Goal: Information Seeking & Learning: Learn about a topic

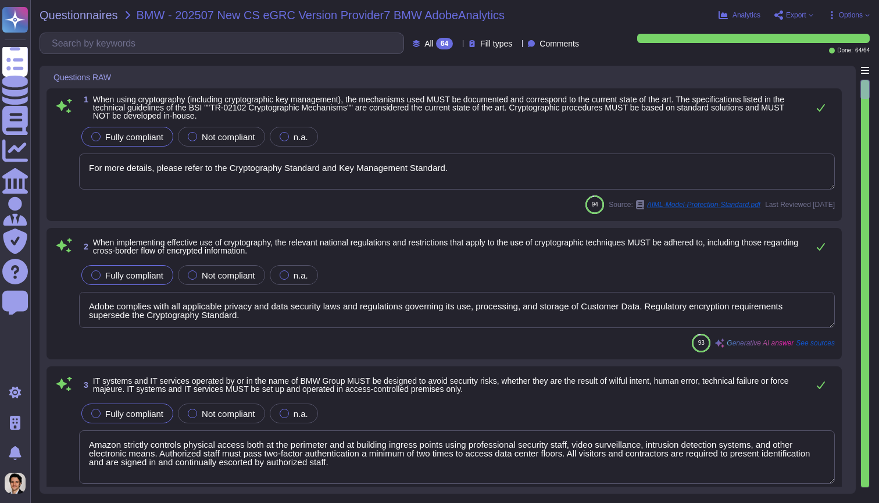
type textarea "For more details, please refer to the Cryptography Standard and Key Management …"
type textarea "Adobe complies with all applicable privacy and data security laws and regulatio…"
type textarea "Amazon strictly controls physical access both at the perimeter and at building …"
type textarea "Adobe management performs an annual risk assessment. Results from risk assessme…"
type textarea "Adobe has a formal patch management process implemented, which is governed by t…"
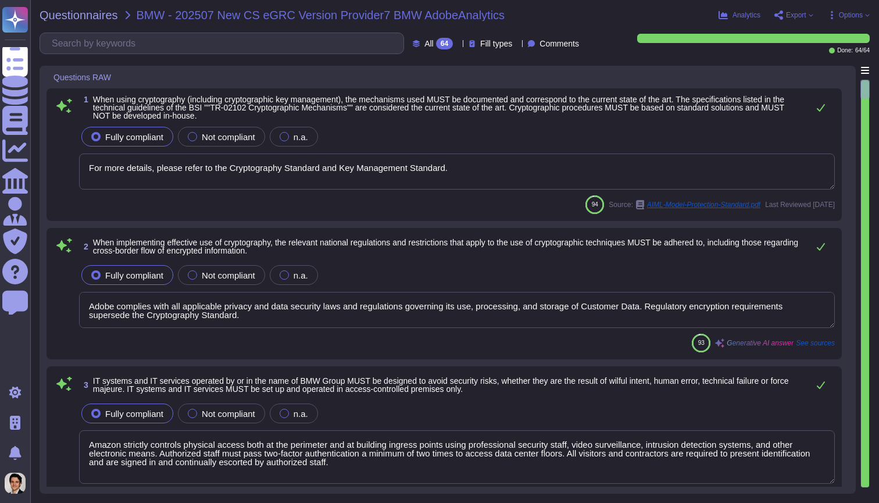
click at [789, 21] on div "Questionnaires BMW - 202507 New CS eGRC Version Provider7 BMW AdobeAnalytics An…" at bounding box center [454, 251] width 849 height 503
click at [795, 17] on span "Export" at bounding box center [796, 15] width 20 height 7
click at [853, 12] on span "Options" at bounding box center [851, 15] width 24 height 7
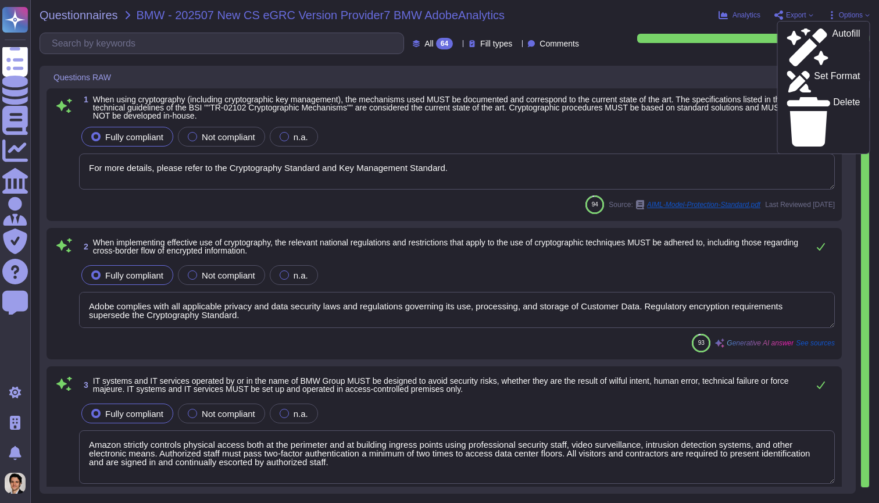
click at [450, 50] on div "All 64 Fill types Comments" at bounding box center [312, 44] width 544 height 22
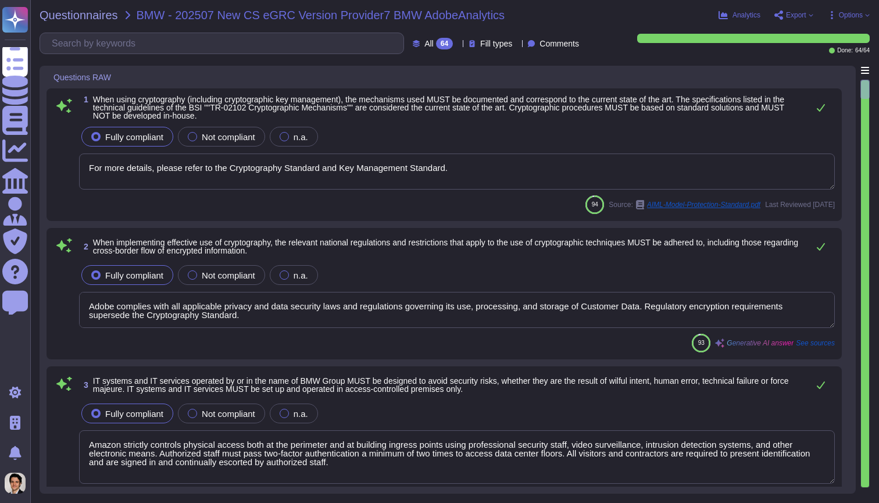
click at [480, 48] on span "Fill types" at bounding box center [496, 44] width 32 height 8
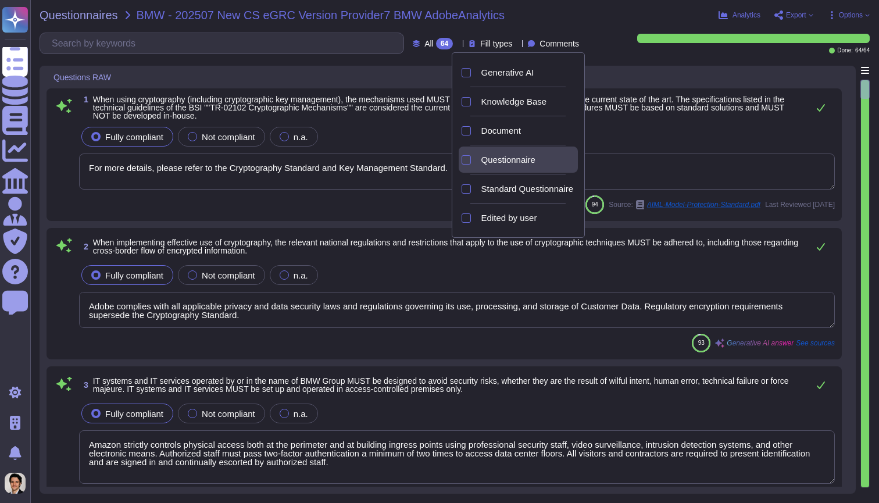
click at [489, 169] on div "Questionnaire" at bounding box center [527, 159] width 101 height 26
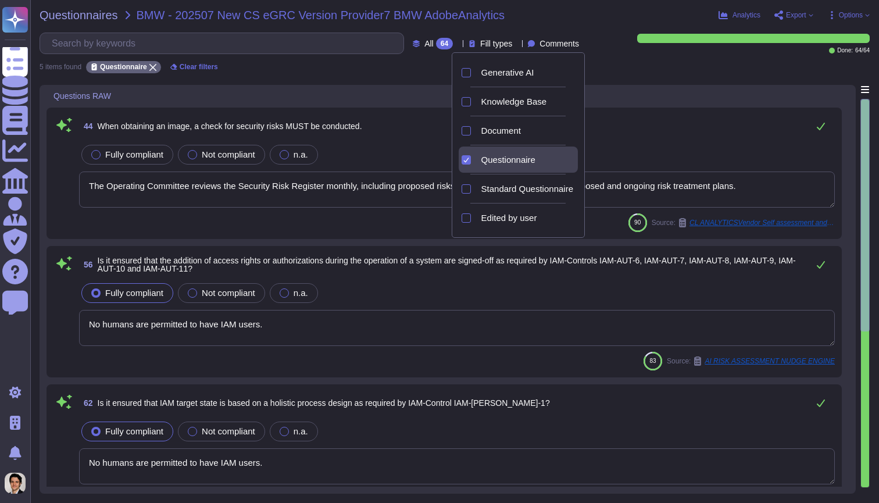
type textarea "The Operating Committee reviews the Security Risk Register monthly, including p…"
type textarea "No humans are permitted to have IAM users."
type textarea "Adobe has developed formal policies and standards governing the change manageme…"
type textarea "These Product Specific Terms and the Adobe Generative AI User Guidelines locate…"
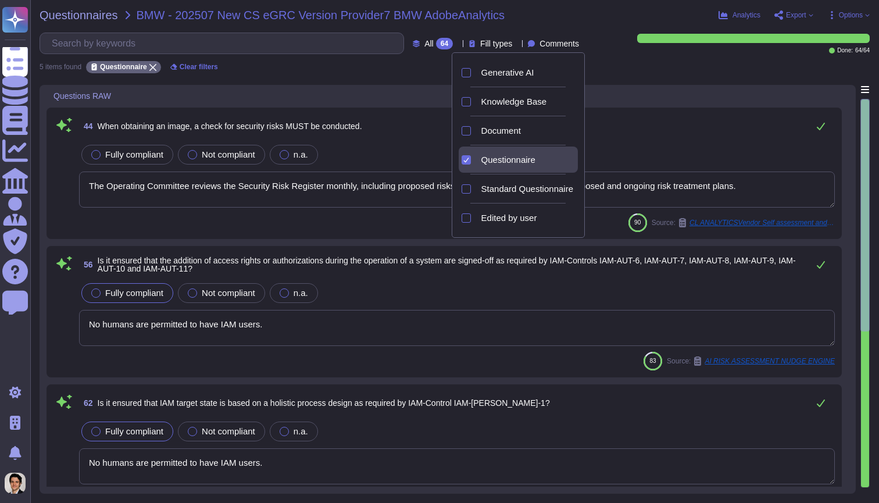
click at [489, 169] on div "Questionnaire" at bounding box center [527, 159] width 101 height 26
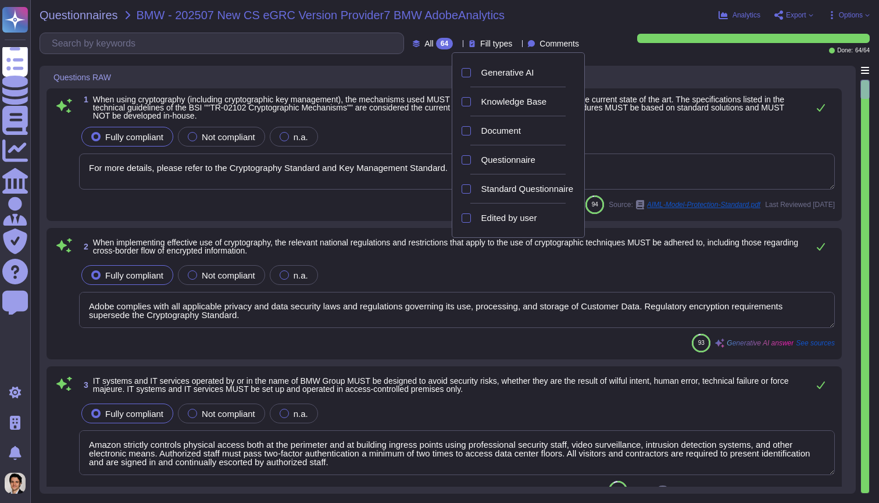
type textarea "For more details, please refer to the Cryptography Standard and Key Management …"
type textarea "Adobe complies with all applicable privacy and data security laws and regulatio…"
type textarea "Amazon strictly controls physical access both at the perimeter and at building …"
type textarea "Adobe management performs an annual risk assessment. Results from risk assessme…"
type textarea "Adobe has a formal patch management process implemented, which is governed by t…"
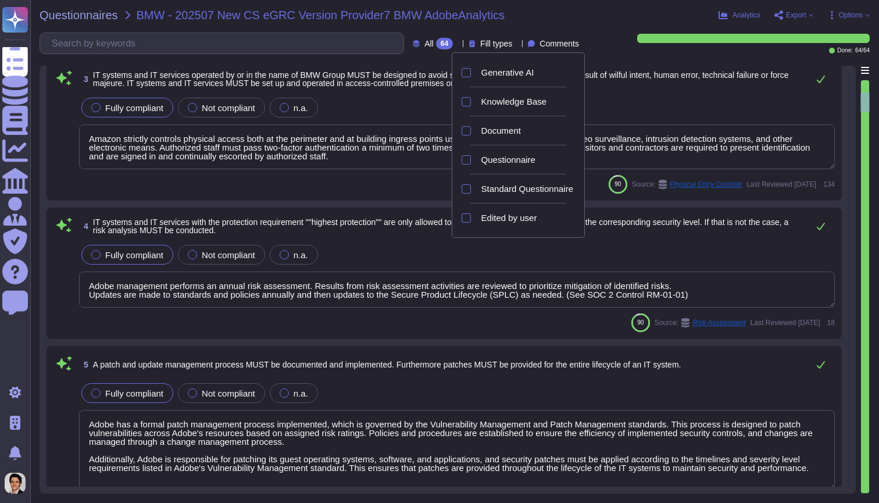
type textarea "Adobe implements anti-malware software for production systems with Windows oper…"
type textarea "Adobe has an in-house developed tool that provides on-demand profile-based audi…"
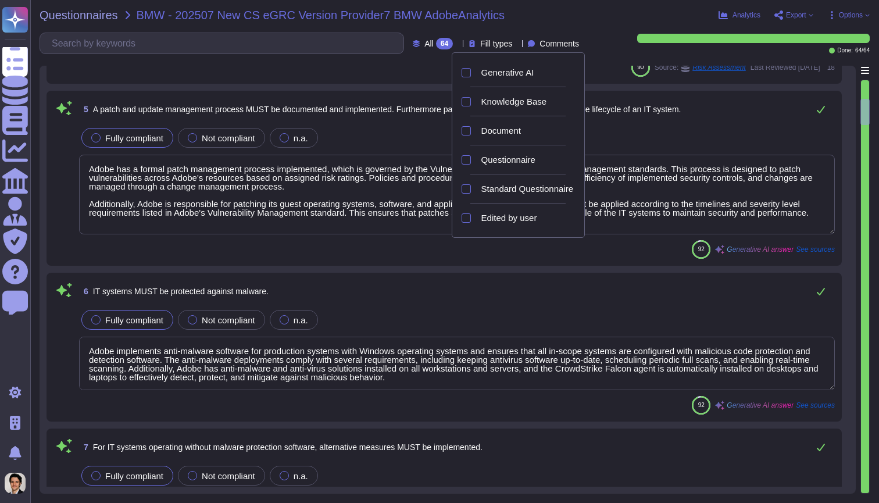
type textarea "Adobe mandates that teams and services create and maintain procedures to backup…"
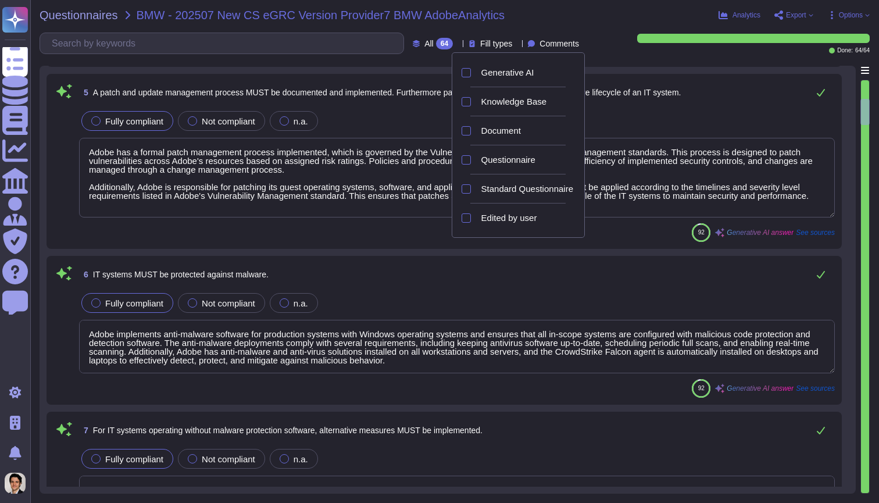
scroll to position [571, 0]
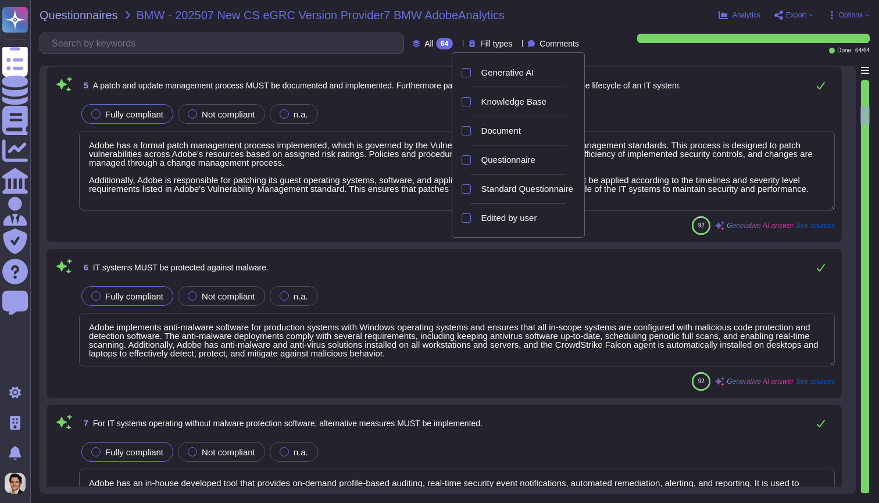
type textarea "Backup procedures must be defined and documented, including the type, scope, re…"
click at [401, 223] on div "92 Generative AI answer See sources" at bounding box center [457, 225] width 756 height 19
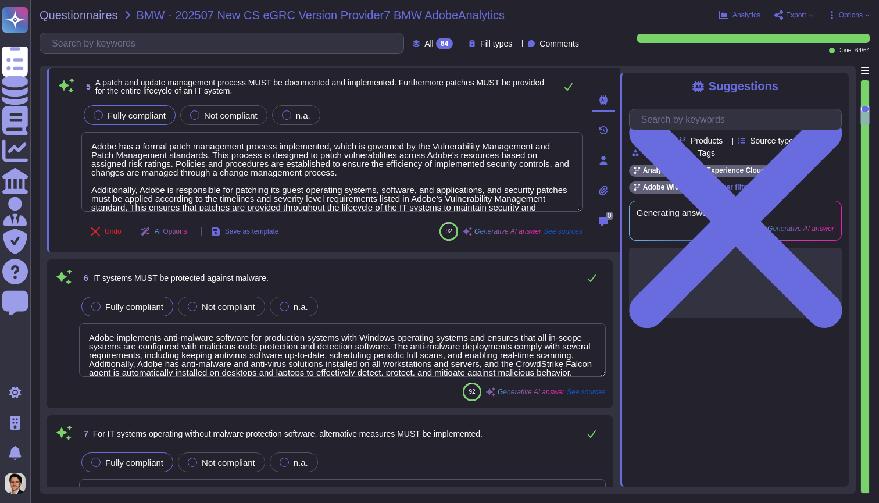
click at [481, 42] on span "Fill types" at bounding box center [496, 44] width 32 height 8
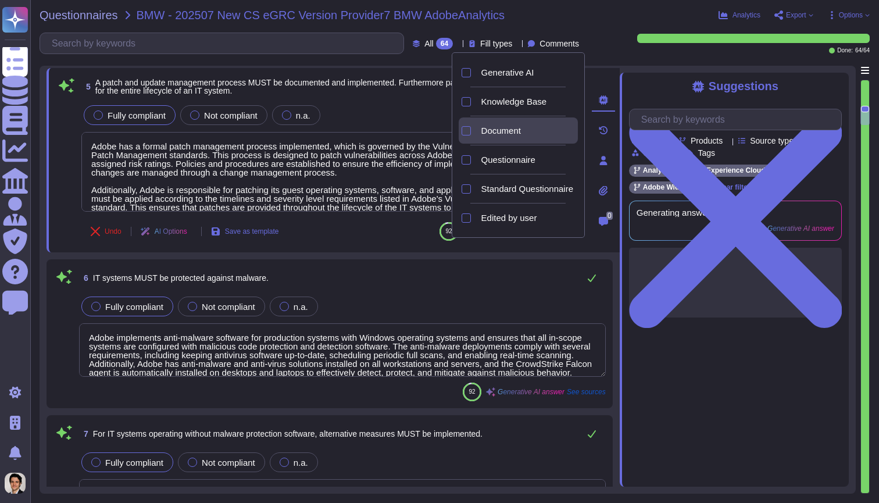
click at [509, 131] on span "Document" at bounding box center [501, 131] width 40 height 10
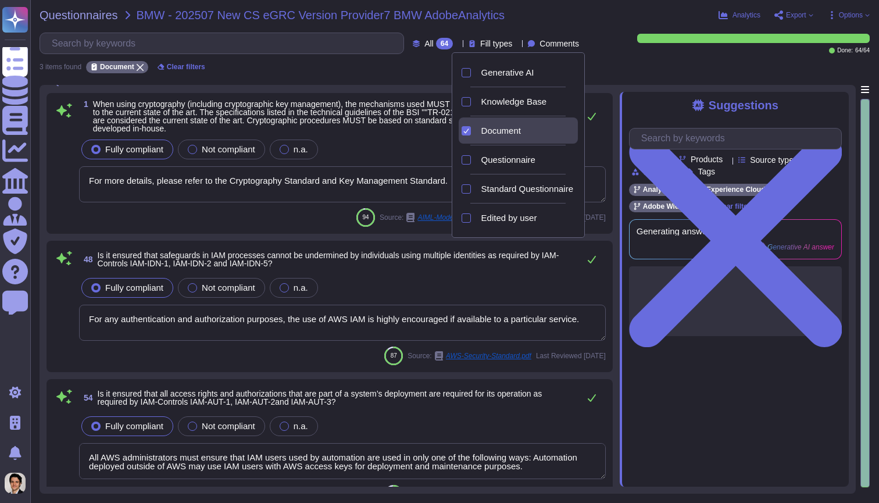
type textarea "For more details, please refer to the Cryptography Standard and Key Management …"
type textarea "For any authentication and authorization purposes, the use of AWS IAM is highly…"
type textarea "All AWS administrators must ensure that IAM users used by automation are used i…"
click at [618, 49] on div "Done: 64 / 64" at bounding box center [734, 44] width 272 height 20
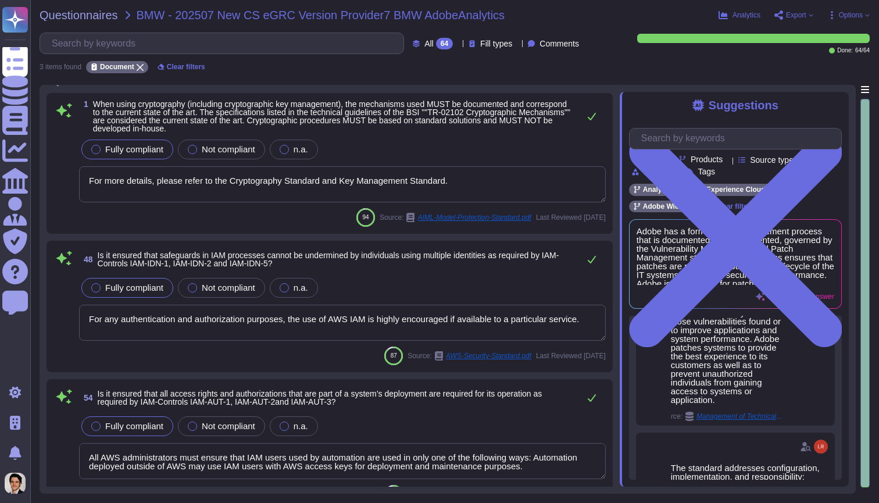
scroll to position [602, 0]
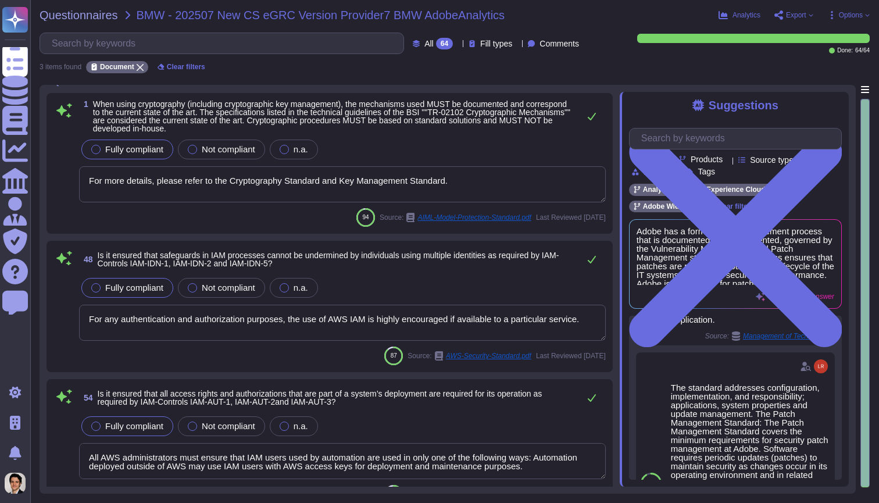
click at [417, 214] on span "AIML-Model-Protection-Standard.pdf" at bounding box center [473, 217] width 113 height 7
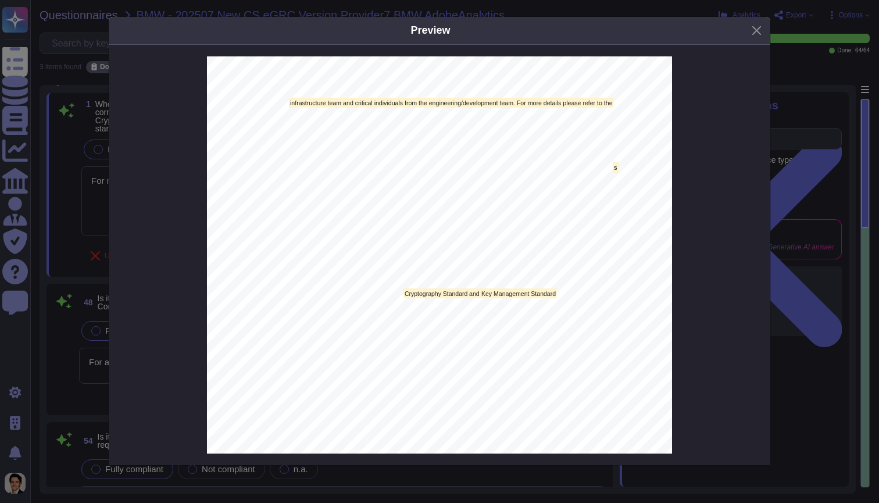
click at [70, 208] on div "Preview 1 Overview This document outlines the protection requirements Adobe pla…" at bounding box center [439, 251] width 879 height 503
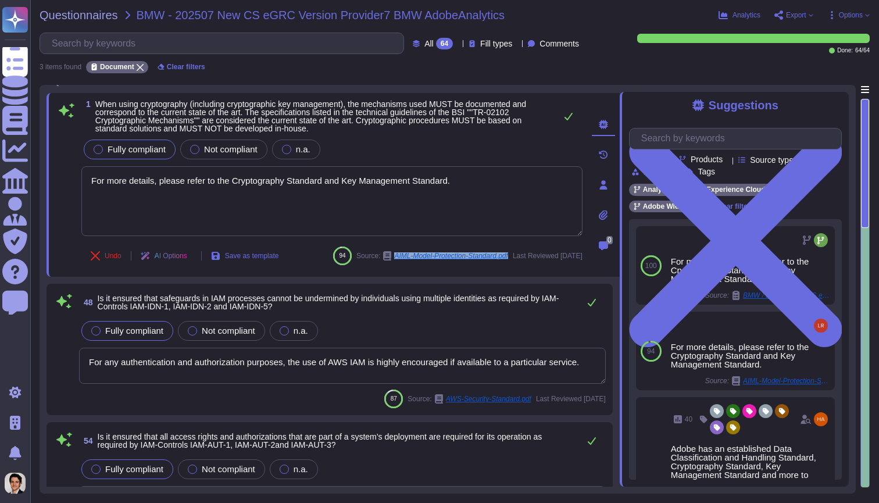
drag, startPoint x: 141, startPoint y: 284, endPoint x: 268, endPoint y: 287, distance: 126.7
click at [333, 265] on div "94 Source: AIML-Model-Protection-Standard.pdf Last Reviewed 2025-03-11" at bounding box center [457, 255] width 249 height 19
copy div "AIML-Model-Protection-Standard.pdf"
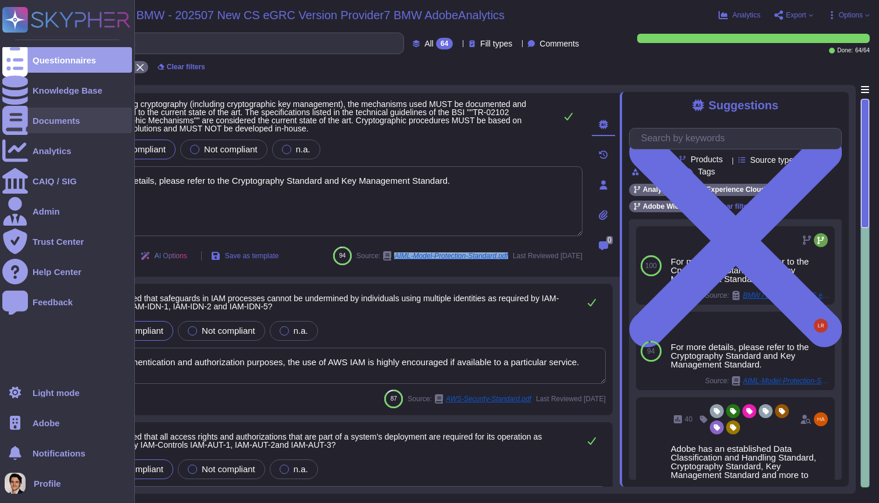
click at [16, 117] on icon at bounding box center [15, 120] width 26 height 29
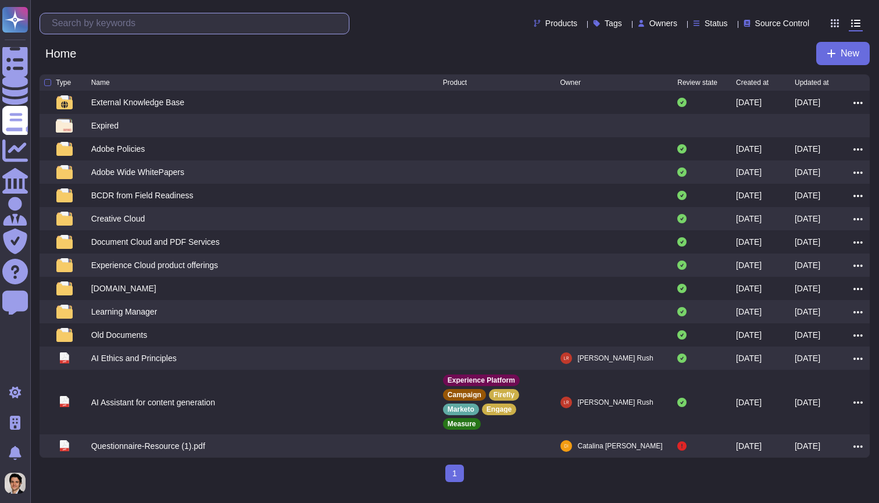
click at [123, 20] on input "text" at bounding box center [197, 23] width 303 height 20
paste input "AIML-Model-Protection-Standard.pdf"
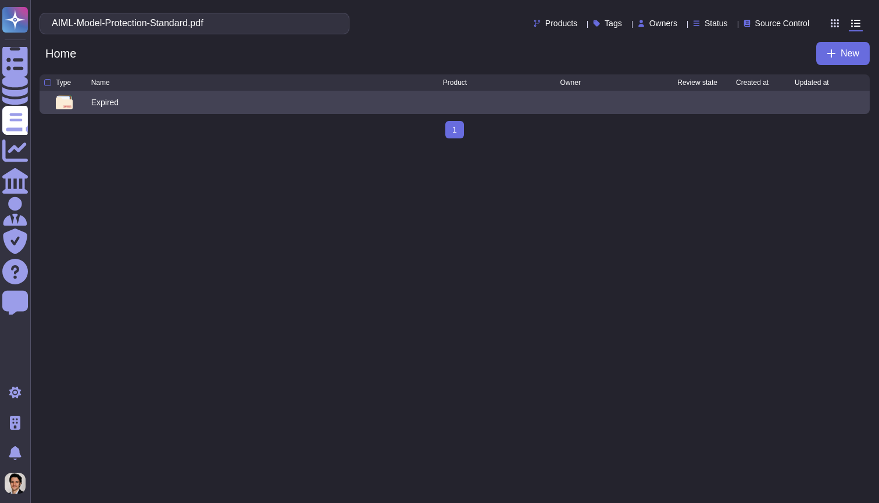
click at [135, 103] on div "Expired" at bounding box center [267, 102] width 352 height 14
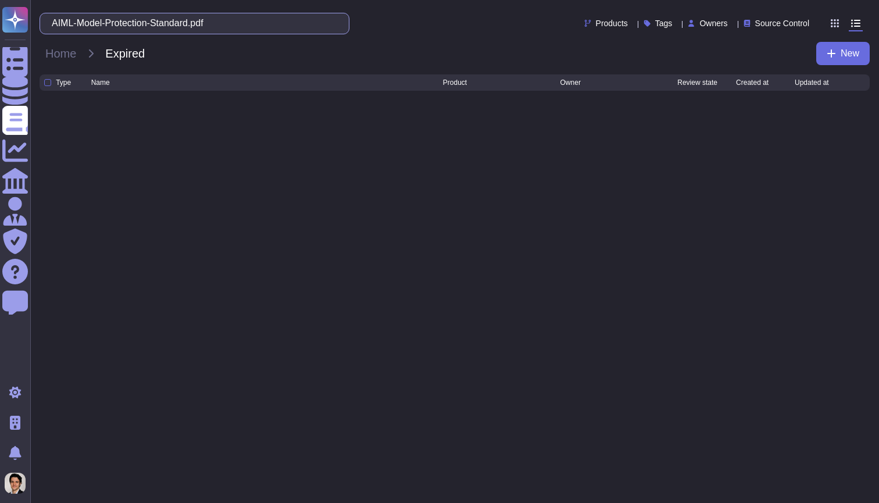
click at [246, 26] on input "AIML-Model-Protection-Standard.pdf" at bounding box center [191, 23] width 291 height 20
drag, startPoint x: 246, startPoint y: 26, endPoint x: 209, endPoint y: 26, distance: 36.6
click at [209, 26] on input "AIML-Model-Protection-Standard.pdf" at bounding box center [191, 23] width 291 height 20
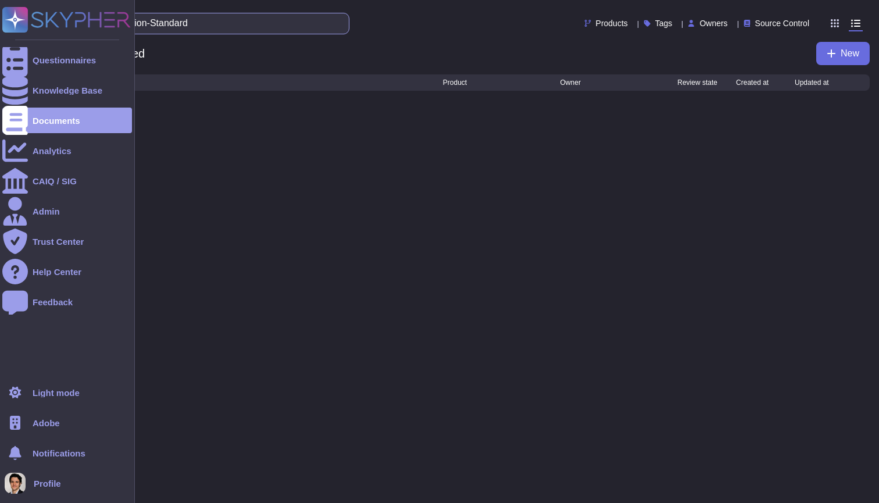
drag, startPoint x: 213, startPoint y: 17, endPoint x: 0, endPoint y: 17, distance: 212.7
click at [0, 17] on div "Questionnaires Knowledge Base Documents Analytics CAIQ / SIG Admin Trust Center…" at bounding box center [439, 53] width 879 height 107
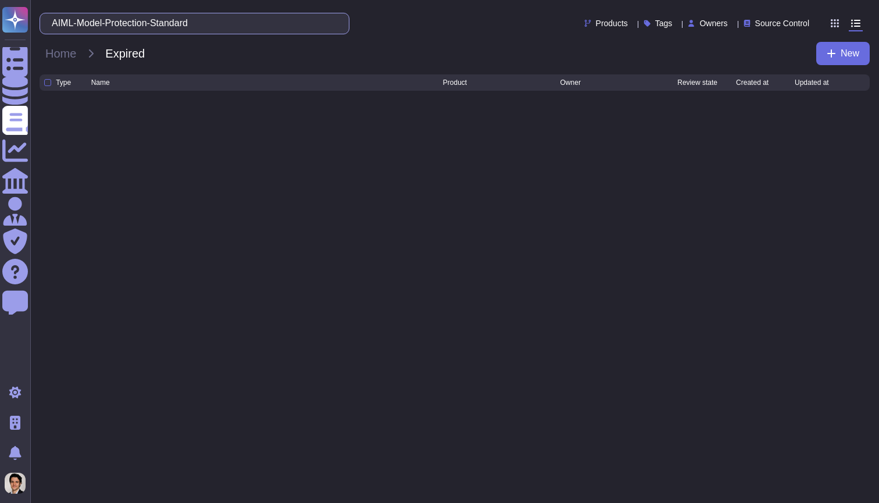
click at [66, 26] on input "AIML-Model-Protection-Standard" at bounding box center [191, 23] width 291 height 20
click at [212, 27] on input "AIML-Model-Protection-Standard" at bounding box center [191, 23] width 291 height 20
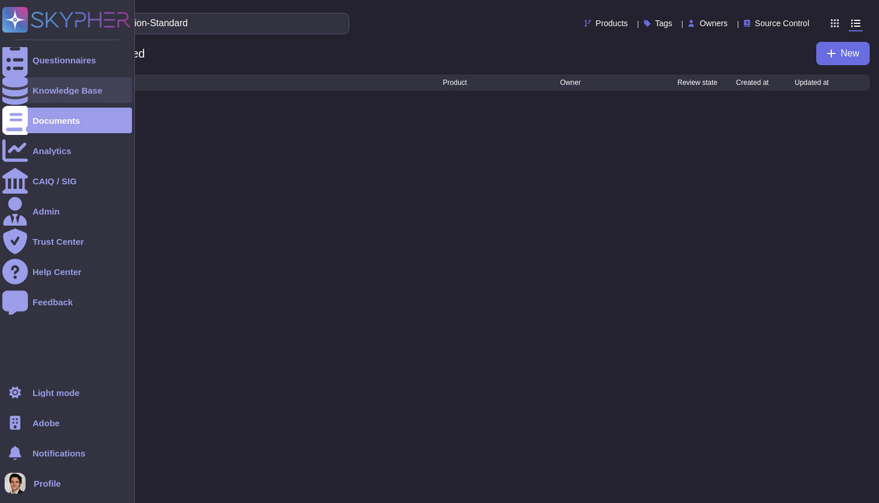
type input "AIML-Model-Protection-Standard"
click at [18, 93] on icon at bounding box center [15, 90] width 26 height 29
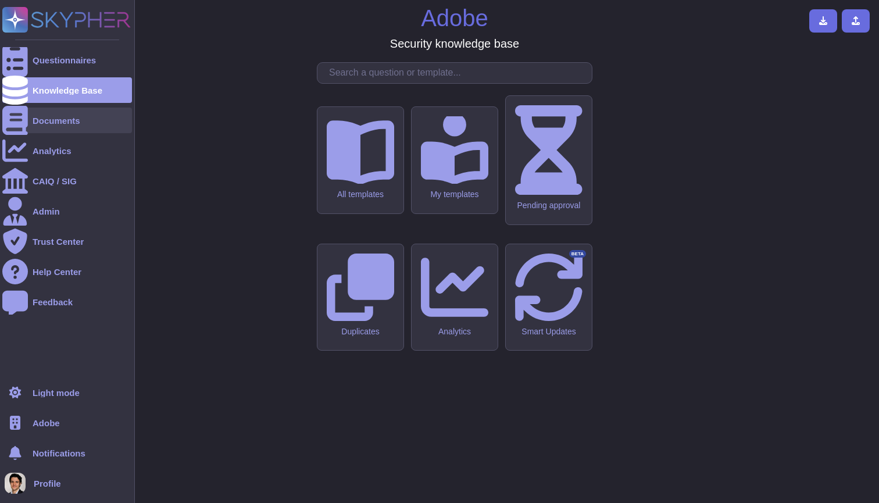
click at [34, 120] on div "Documents" at bounding box center [57, 120] width 48 height 9
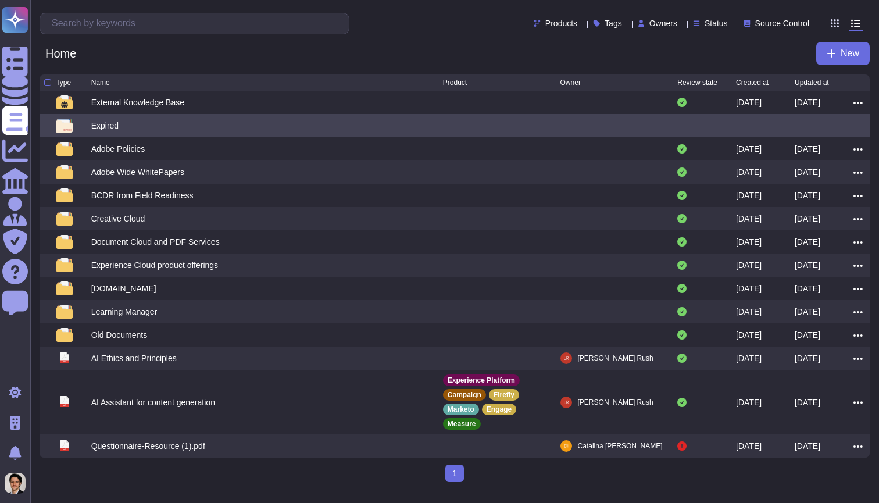
click at [182, 128] on div "Expired" at bounding box center [267, 126] width 352 height 14
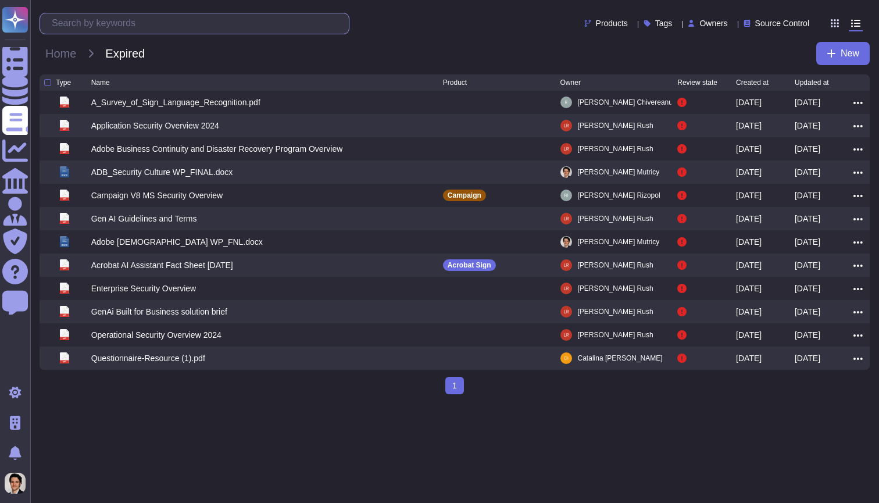
click at [152, 23] on input "text" at bounding box center [197, 23] width 303 height 20
paste input "AIML-Model-Protection-Standard.pdf"
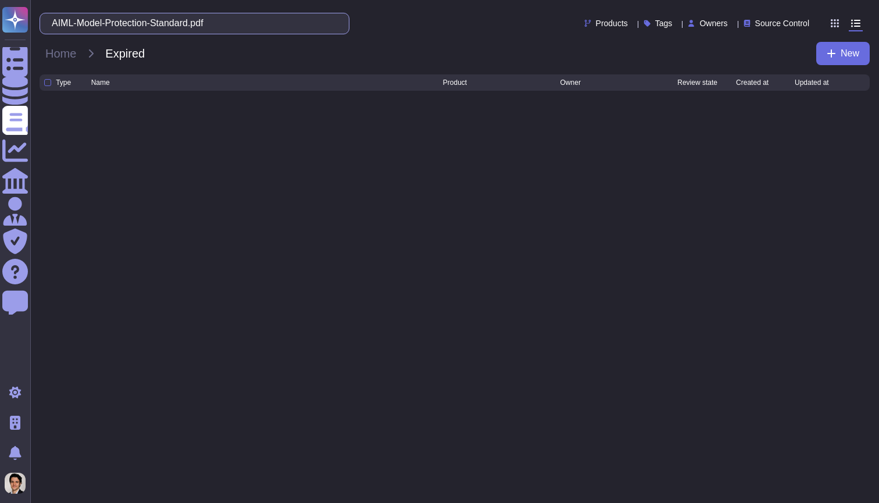
drag, startPoint x: 207, startPoint y: 23, endPoint x: 310, endPoint y: 23, distance: 102.9
click at [310, 23] on input "AIML-Model-Protection-Standard.pdf" at bounding box center [191, 23] width 291 height 20
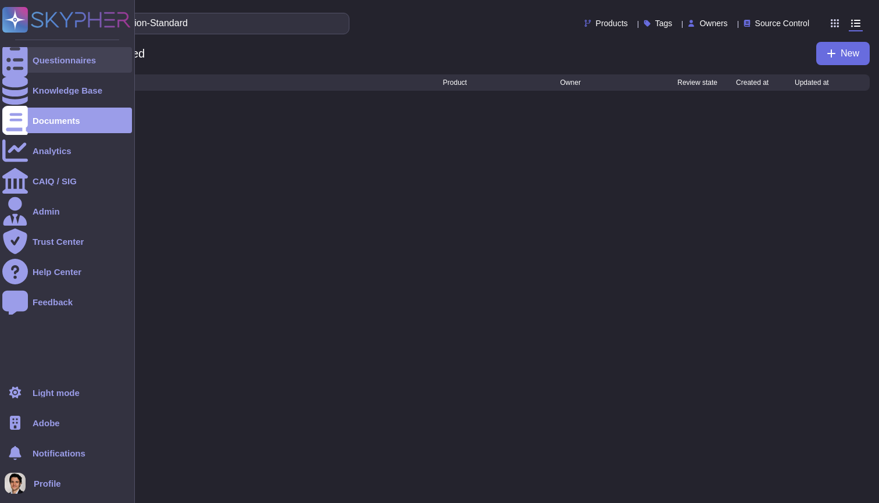
type input "AIML-Model-Protection-Standard"
click at [15, 59] on icon at bounding box center [15, 60] width 26 height 34
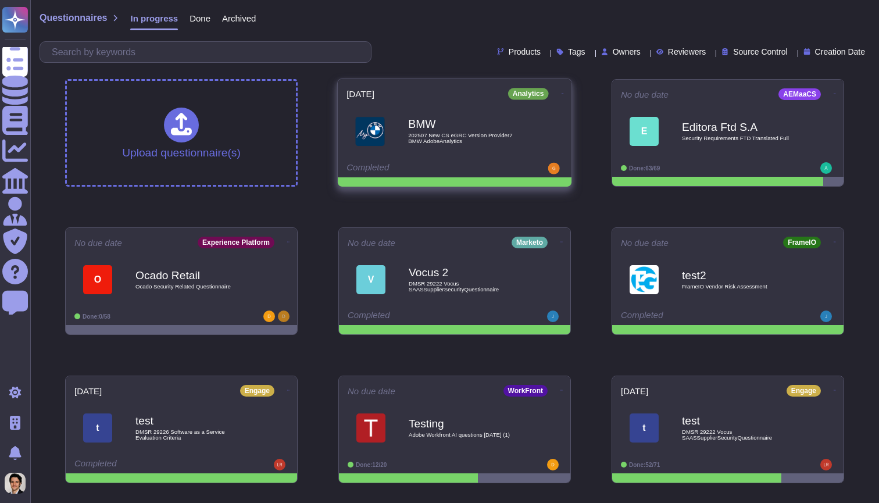
click at [405, 126] on span "BMW 202507 New CS eGRC Version Provider7 BMW AdobeAnalytics" at bounding box center [454, 131] width 216 height 47
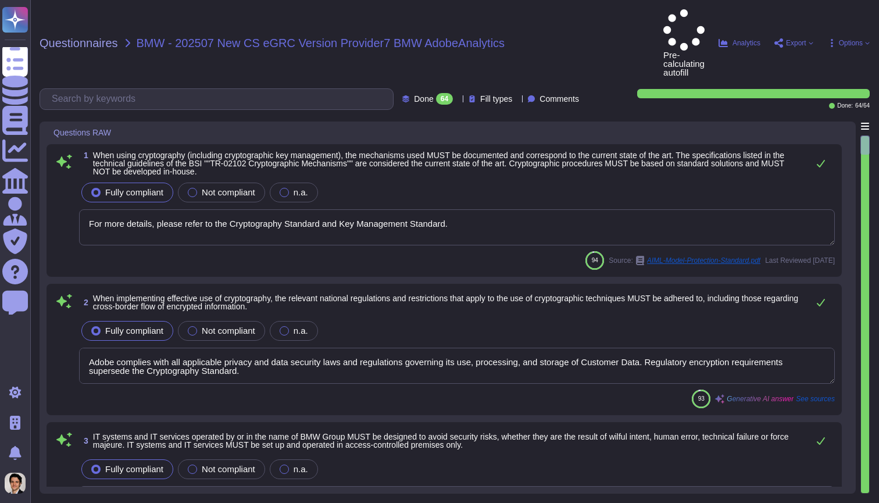
type textarea "For more details, please refer to the Cryptography Standard and Key Management …"
type textarea "Adobe complies with all applicable privacy and data security laws and regulatio…"
type textarea "Amazon strictly controls physical access both at the perimeter and at building …"
type textarea "Adobe management performs an annual risk assessment. Results from risk assessme…"
type textarea "Adobe has a formal patch management process implemented, which is governed by t…"
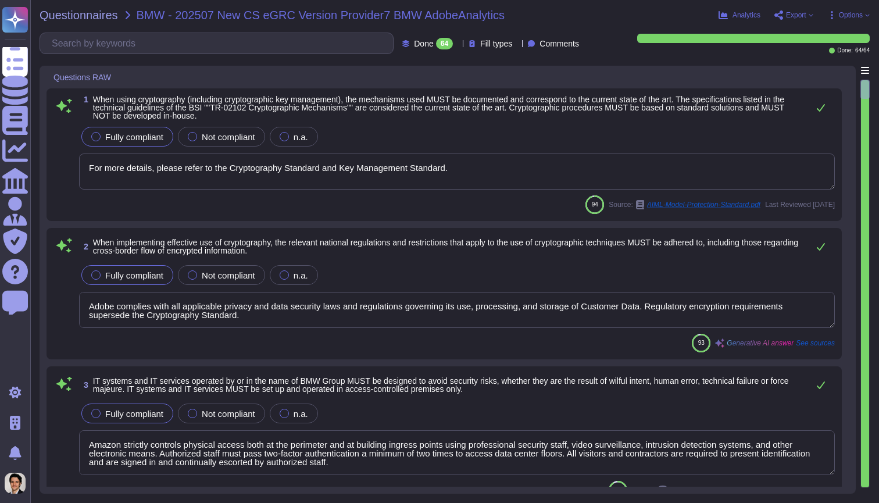
click at [647, 205] on span "AIML-Model-Protection-Standard.pdf" at bounding box center [703, 204] width 113 height 7
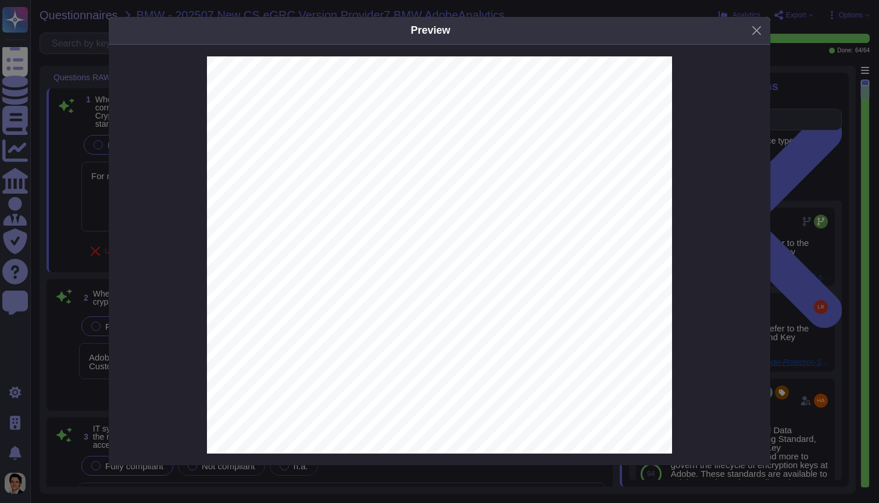
click at [90, 92] on div "Preview 1 Overview This document outlines the protection requirements Adobe pla…" at bounding box center [439, 251] width 879 height 503
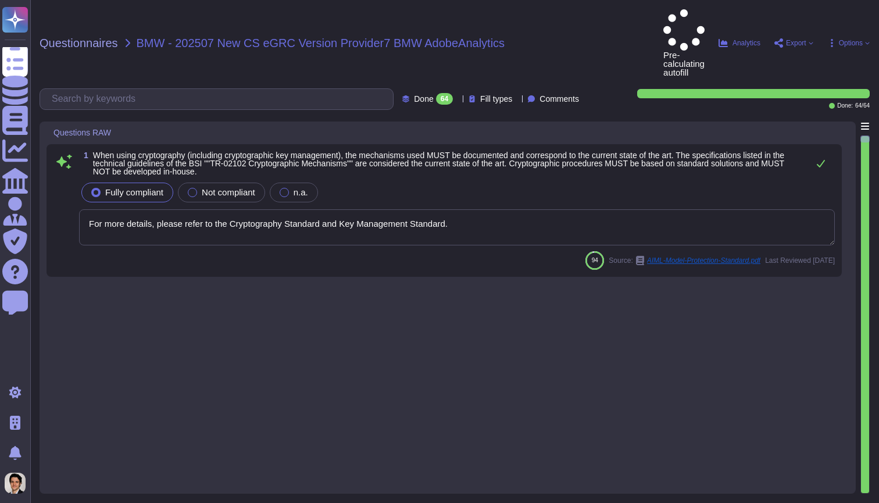
type textarea "For more details, please refer to the Cryptography Standard and Key Management …"
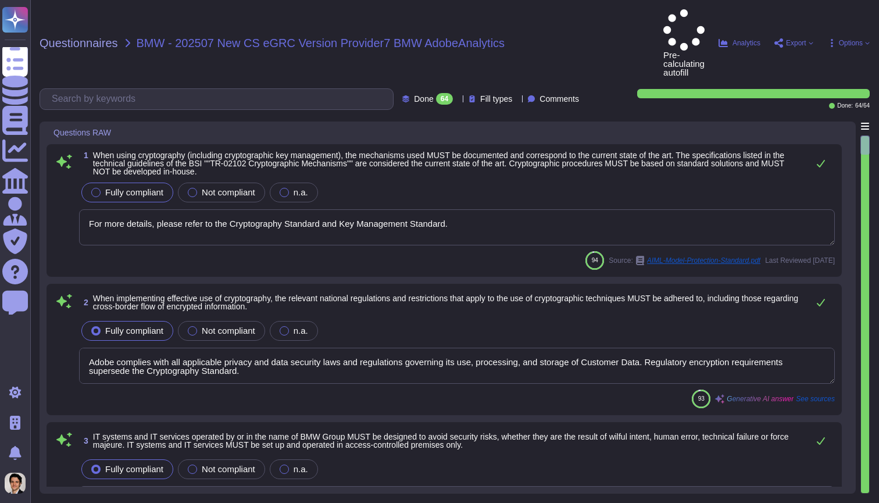
type textarea "Adobe complies with all applicable privacy and data security laws and regulatio…"
type textarea "Amazon strictly controls physical access both at the perimeter and at building …"
type textarea "Adobe management performs an annual risk assessment. Results from risk assessme…"
type textarea "Adobe has a formal patch management process implemented, which is governed by t…"
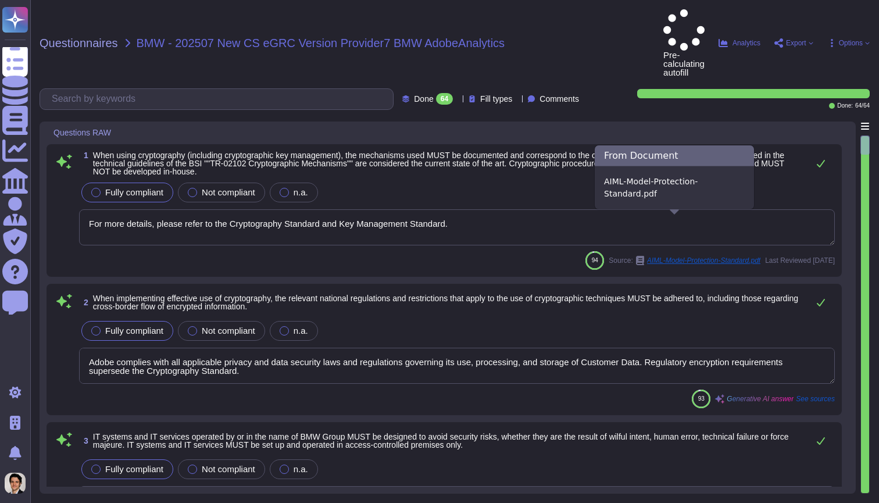
click at [653, 257] on span "AIML-Model-Protection-Standard.pdf" at bounding box center [703, 260] width 113 height 7
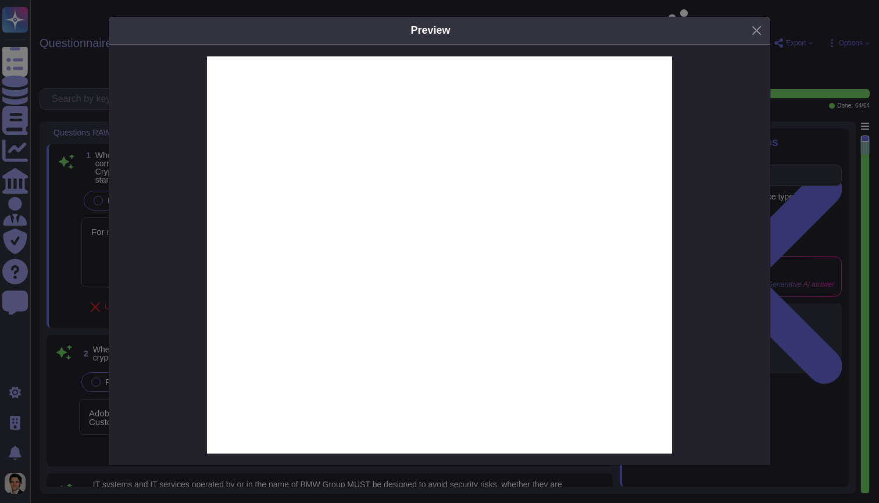
scroll to position [602, 0]
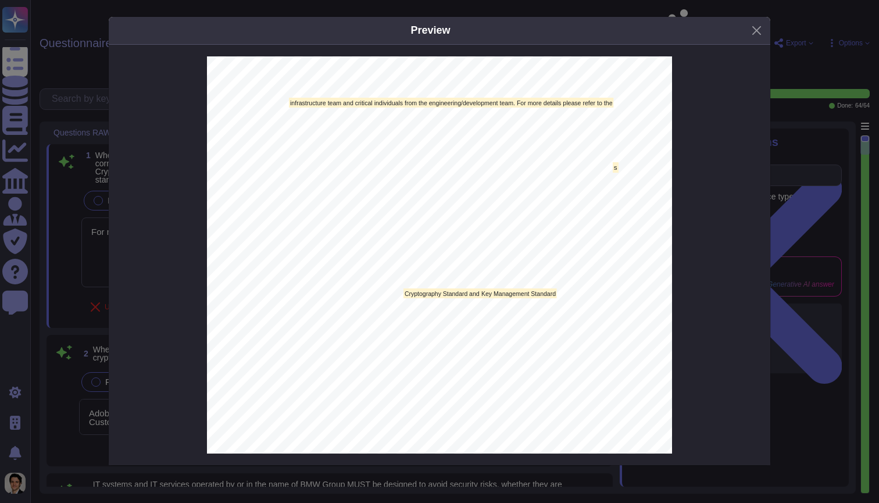
click at [71, 140] on div "Preview 1 Overview This document outlines the protection requirements Adobe pla…" at bounding box center [439, 251] width 879 height 503
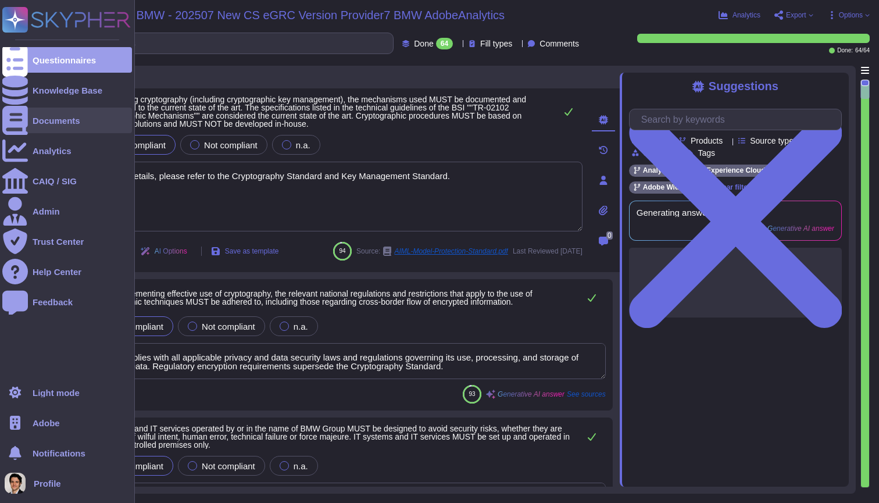
click at [2, 113] on div at bounding box center [15, 121] width 26 height 26
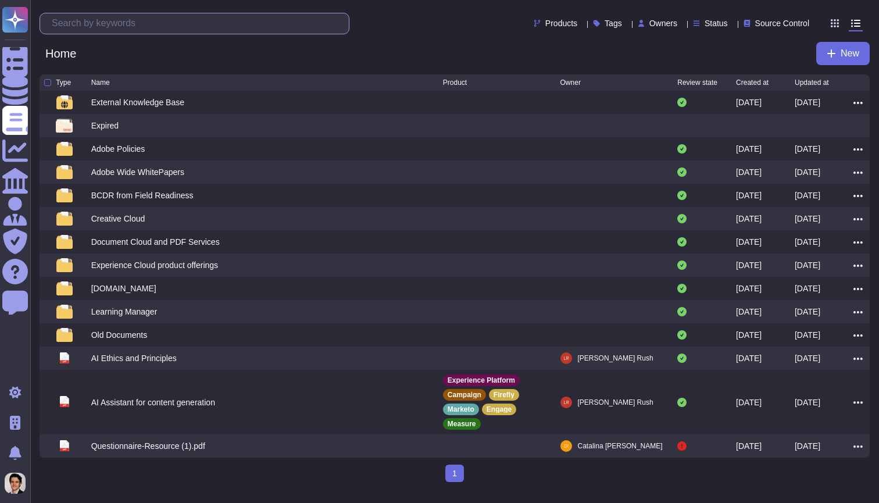
click at [162, 30] on input "text" at bounding box center [197, 23] width 303 height 20
paste input "AIML-Model-Protection-Standard.pdf"
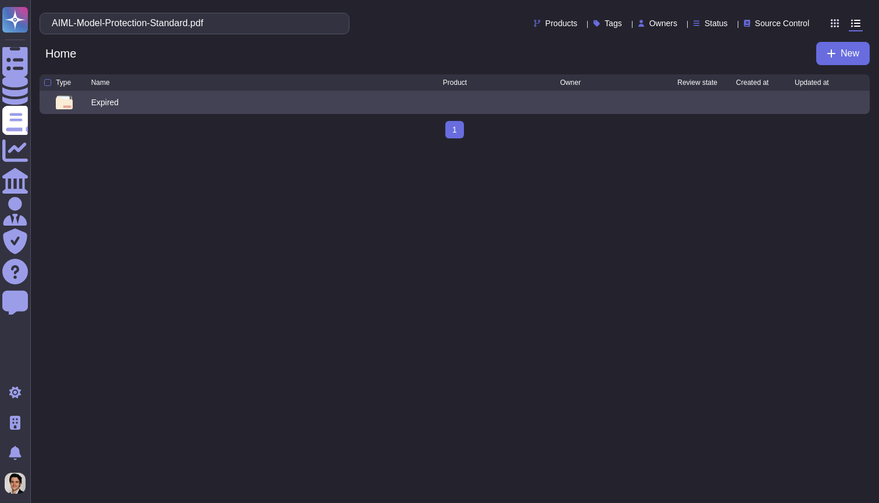
click at [187, 105] on div "Expired" at bounding box center [267, 102] width 352 height 14
type input "AIML-Model-Protection-Standard.pdf"
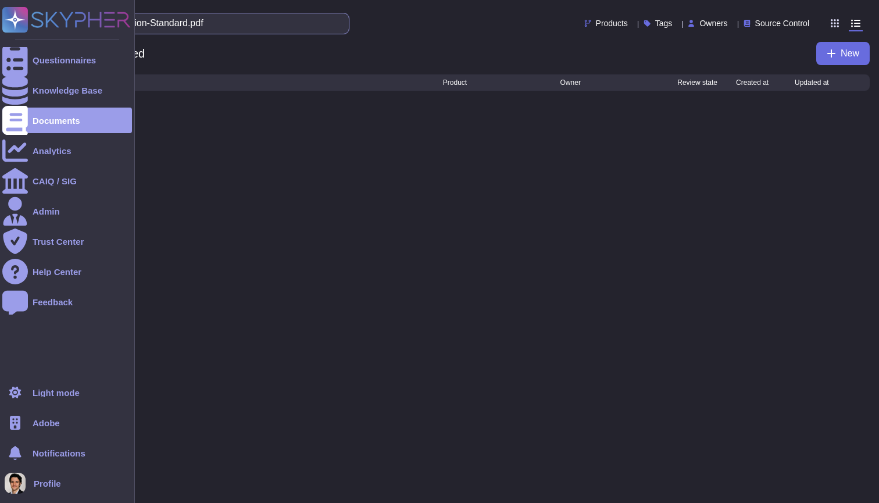
drag, startPoint x: 238, startPoint y: 24, endPoint x: 0, endPoint y: 22, distance: 238.3
click at [0, 23] on div "Questionnaires Knowledge Base Documents Analytics CAIQ / SIG Admin Trust Center…" at bounding box center [439, 53] width 879 height 107
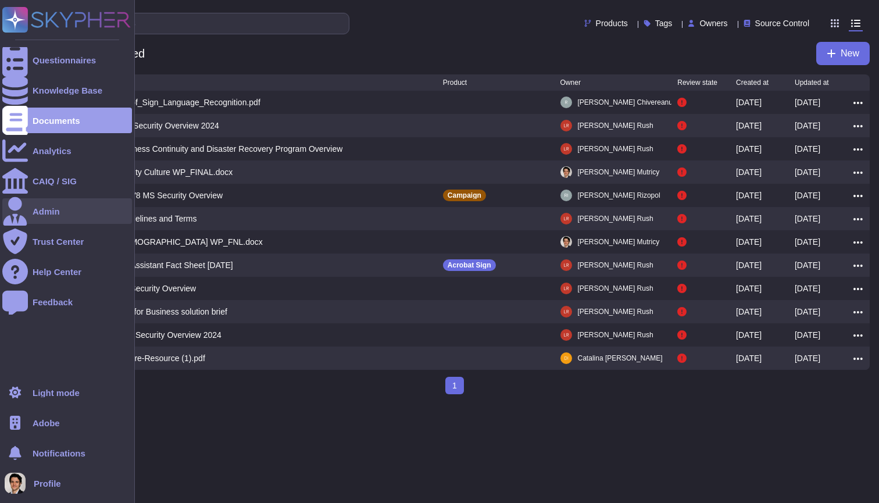
click at [46, 216] on div "Admin" at bounding box center [67, 211] width 130 height 26
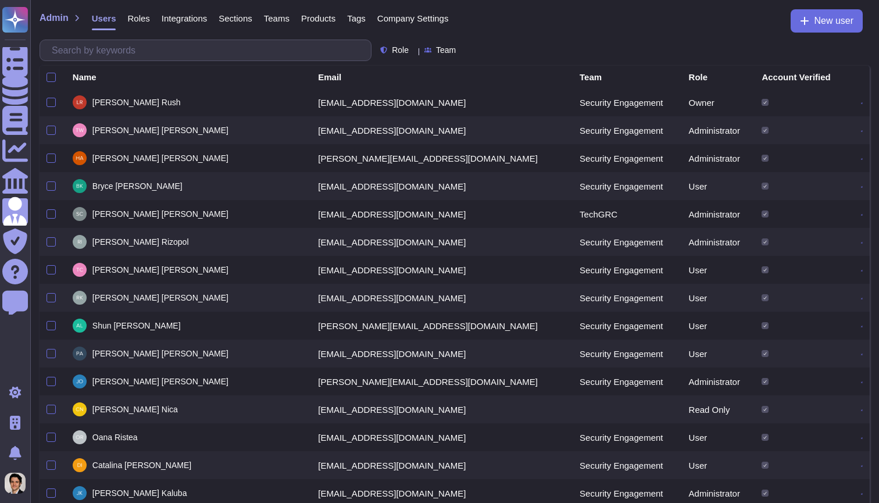
click at [423, 23] on div "Company Settings" at bounding box center [407, 20] width 83 height 23
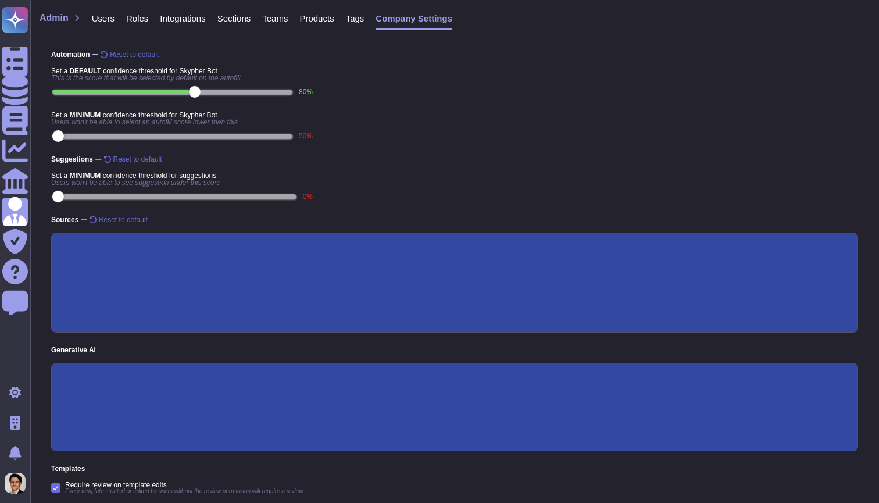
click at [134, 17] on span "Roles" at bounding box center [137, 18] width 22 height 9
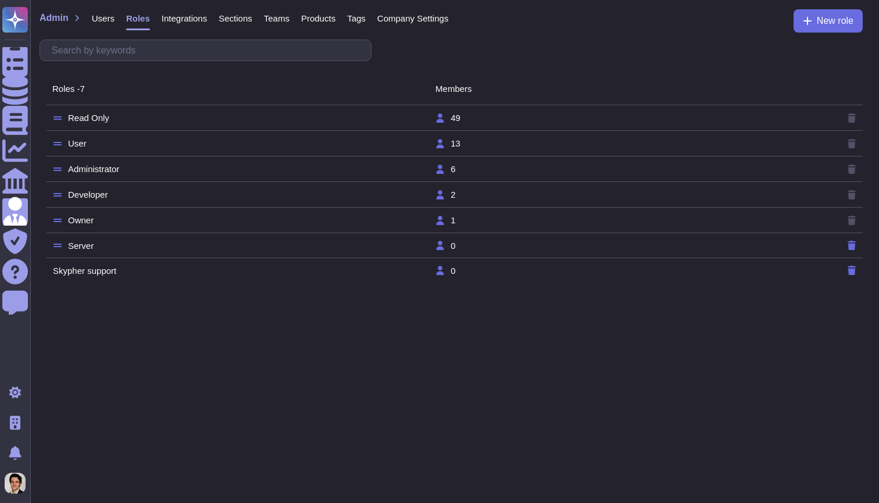
click at [102, 281] on div "Roles - 7 Members Read Only 49 User 13 Administrator 6 Developer 2 Owner 1 Serv…" at bounding box center [454, 178] width 849 height 224
click at [113, 266] on td "Skypher support" at bounding box center [243, 271] width 382 height 10
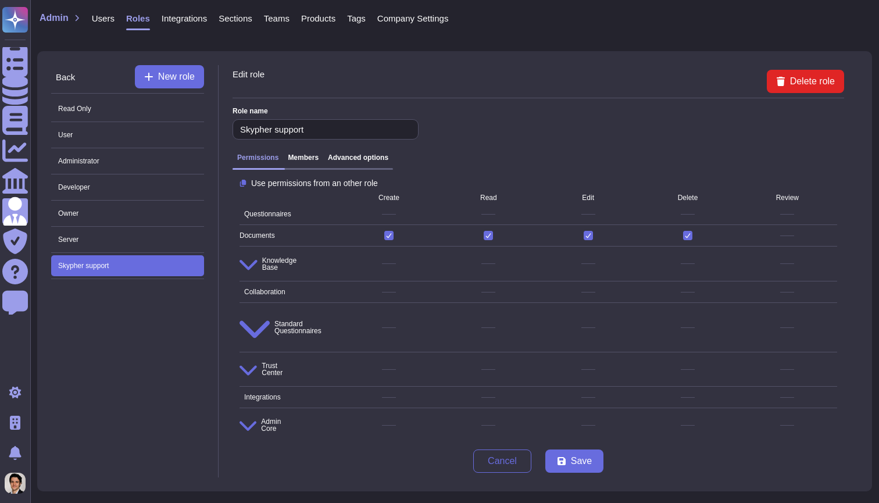
click at [373, 159] on h3 "Advanced options" at bounding box center [358, 157] width 60 height 8
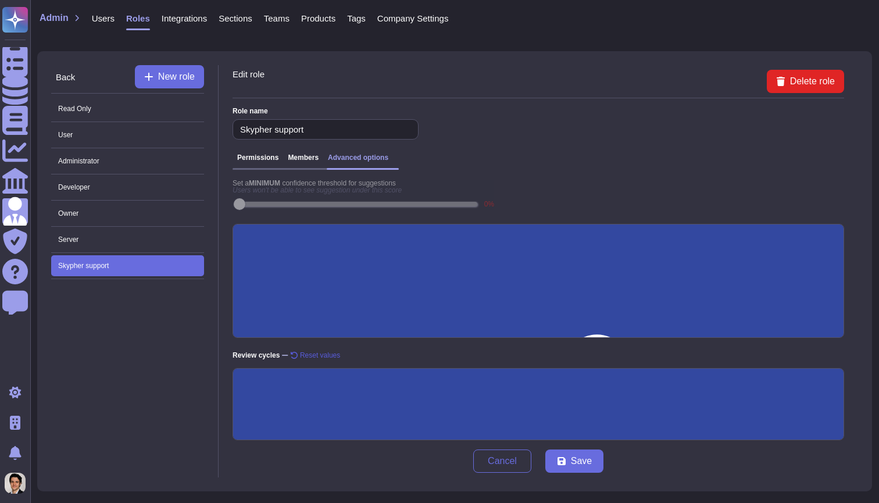
scroll to position [249, 0]
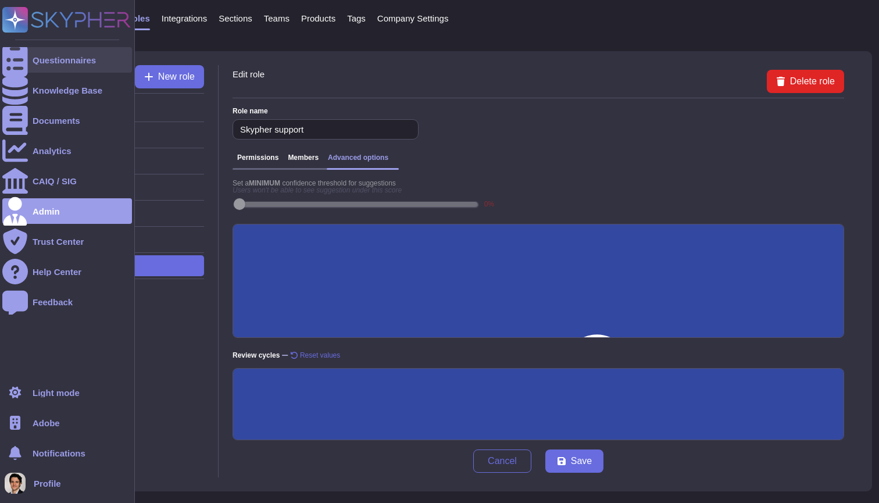
click at [26, 62] on div at bounding box center [15, 60] width 26 height 26
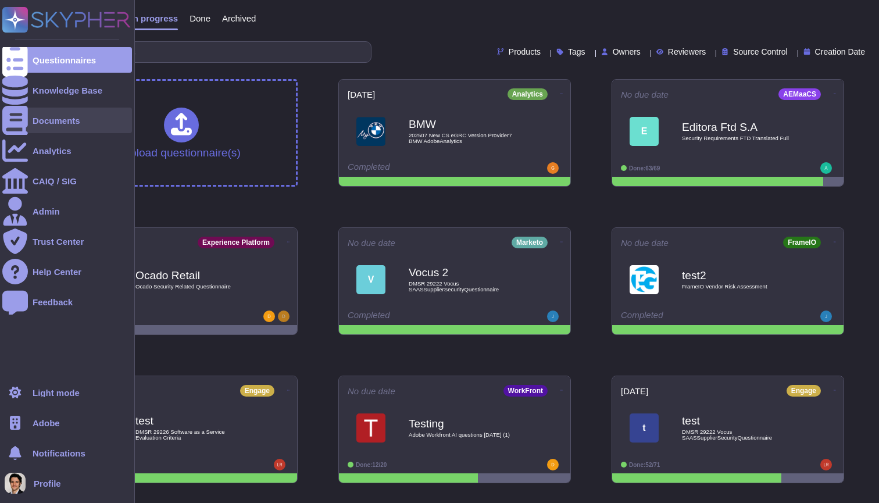
click at [18, 113] on div at bounding box center [15, 121] width 26 height 26
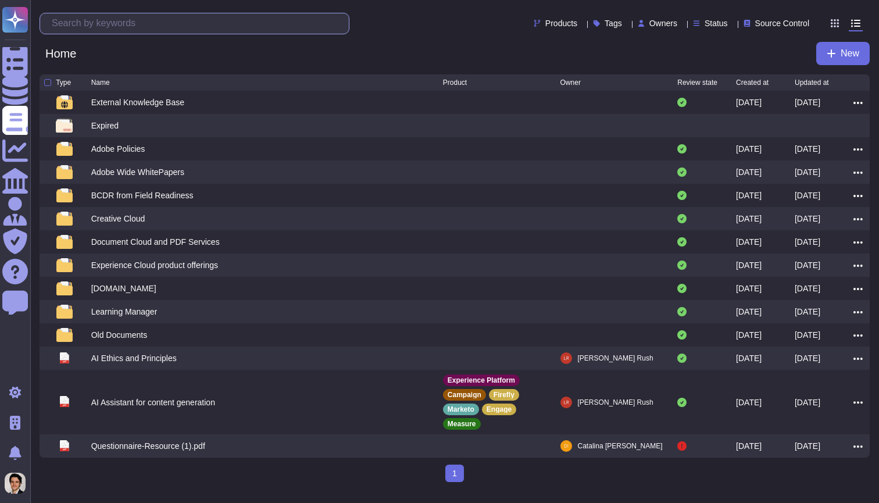
click at [142, 20] on input "text" at bounding box center [197, 23] width 303 height 20
paste input "AIML-Model-Protection-Standard.pdf"
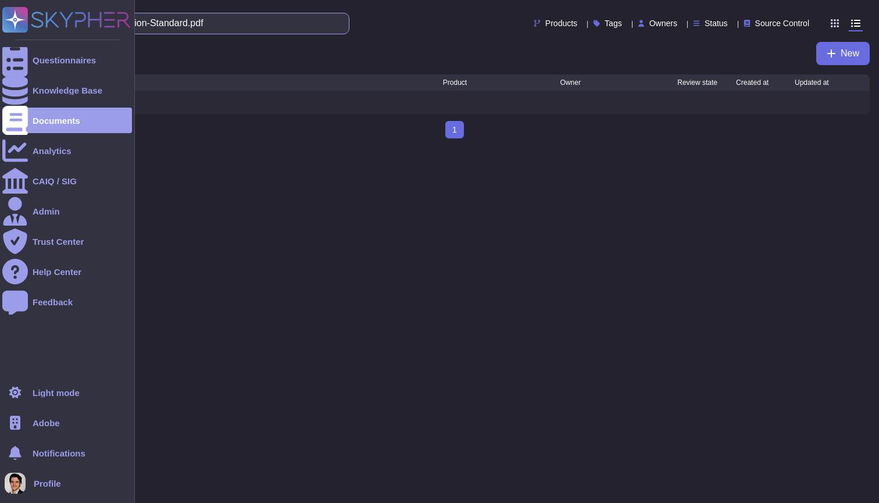
drag, startPoint x: 260, startPoint y: 24, endPoint x: 24, endPoint y: 2, distance: 237.6
click at [24, 2] on div "Questionnaires Knowledge Base Documents Analytics CAIQ / SIG Admin Trust Center…" at bounding box center [439, 74] width 879 height 148
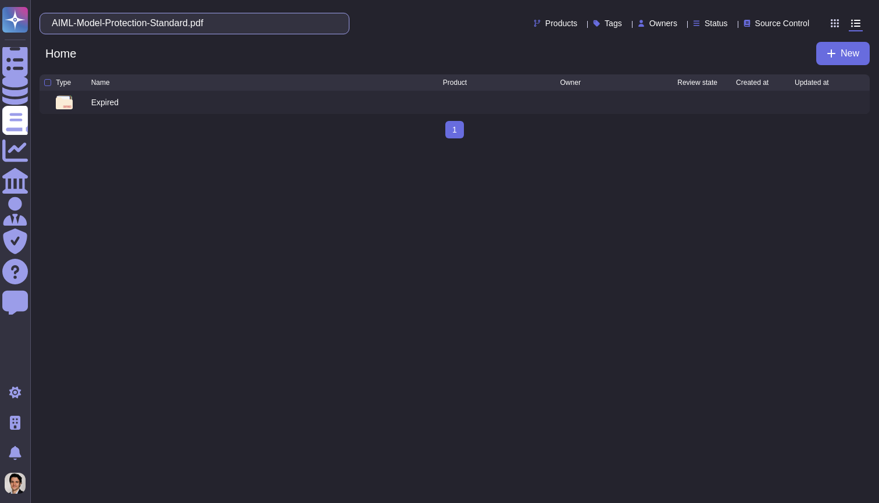
click at [69, 26] on input "AIML-Model-Protection-Standard.pdf" at bounding box center [191, 23] width 291 height 20
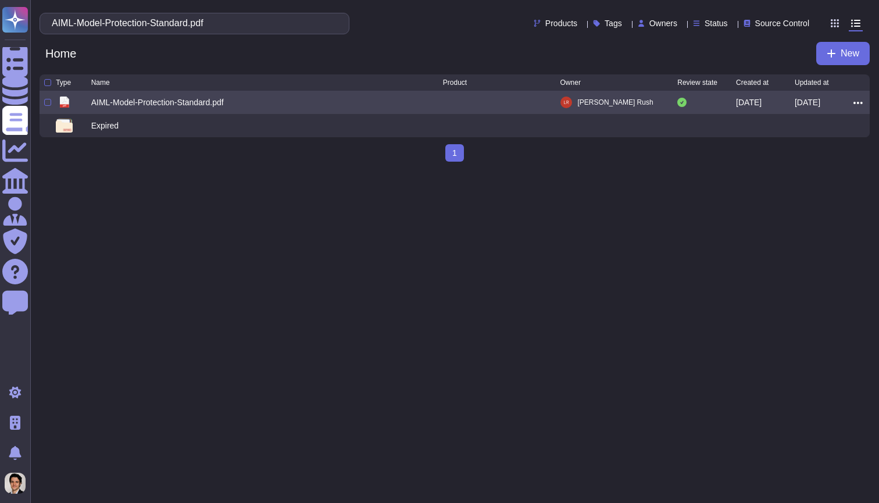
click at [183, 106] on div "AIML-Model-Protection-Standard.pdf" at bounding box center [157, 102] width 133 height 12
type input "AIML-Model-Protection-Standard.pdf"
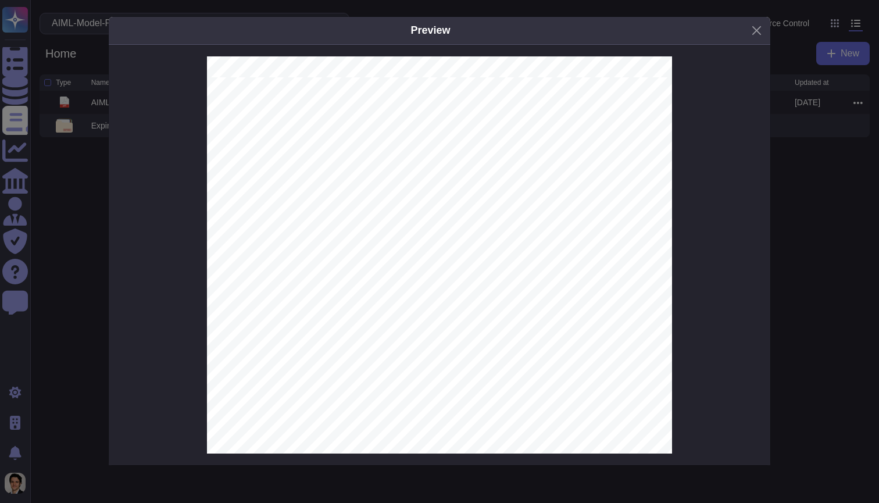
scroll to position [1111, 0]
click at [822, 202] on div "Preview 1 Overview This document outlines the protection requirements Adobe pla…" at bounding box center [439, 251] width 879 height 503
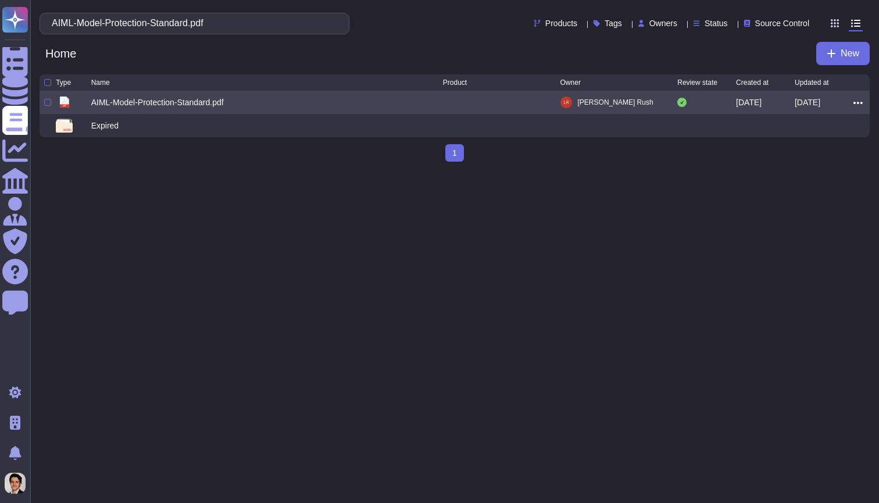
click at [853, 99] on div at bounding box center [857, 102] width 9 height 12
click at [857, 103] on icon at bounding box center [857, 103] width 9 height 10
click at [826, 143] on link "Edit" at bounding box center [816, 138] width 92 height 16
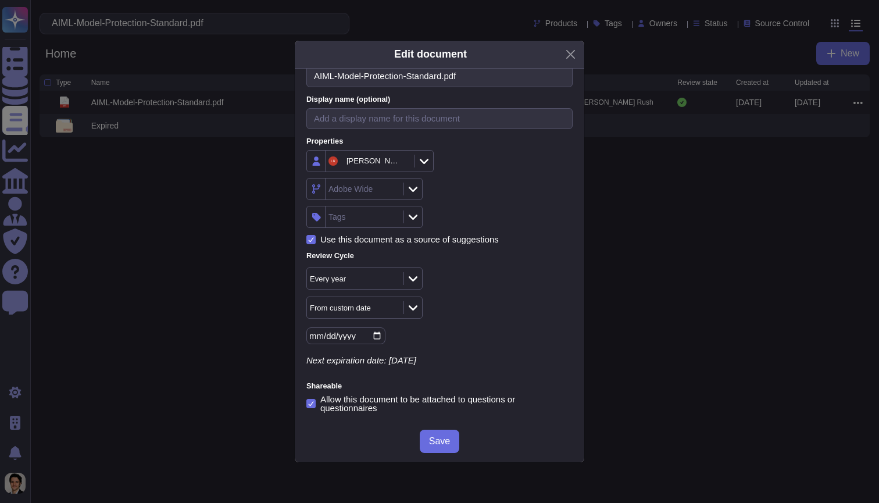
scroll to position [115, 0]
click at [652, 165] on div "Edit document Upload file pdf AIML-Model-Protection-Standard.pdf File name (opt…" at bounding box center [439, 251] width 879 height 503
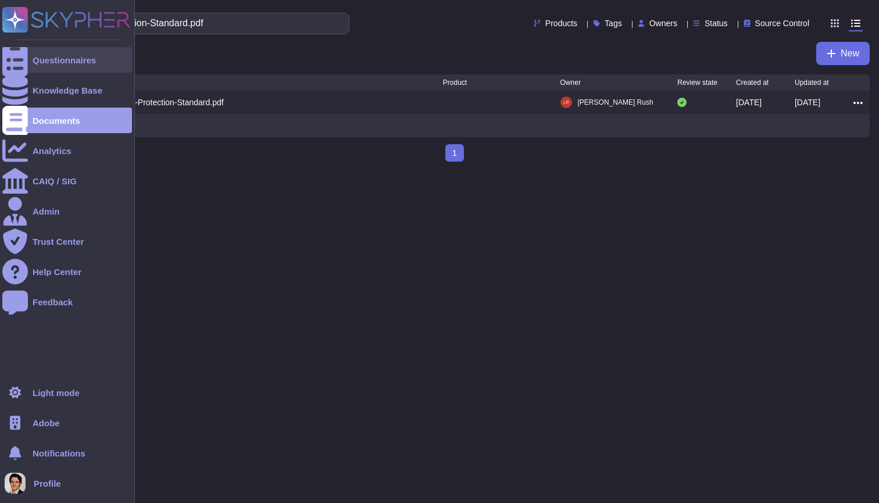
click at [20, 60] on icon at bounding box center [15, 60] width 26 height 34
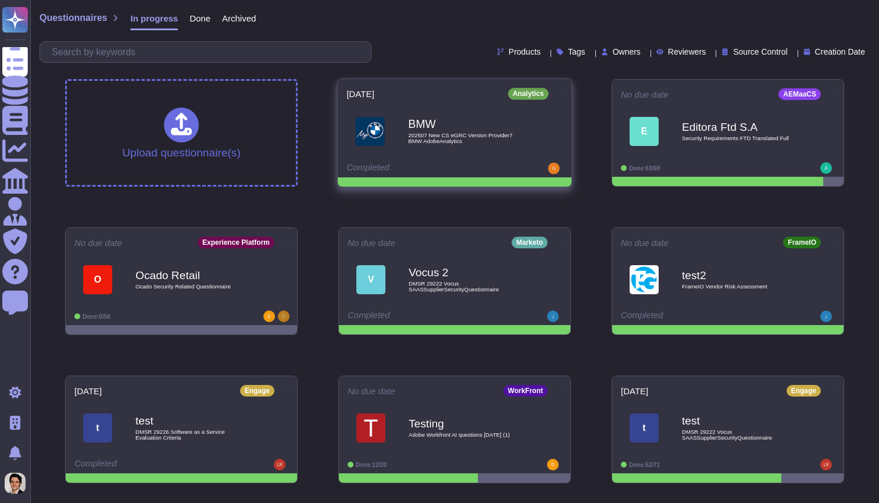
click at [435, 128] on b "BMW" at bounding box center [466, 124] width 117 height 11
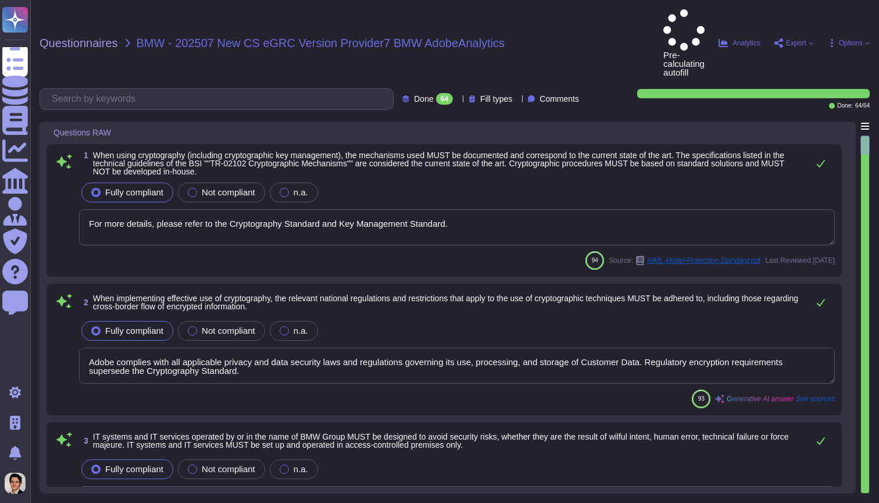
type textarea "For more details, please refer to the Cryptography Standard and Key Management …"
type textarea "Adobe complies with all applicable privacy and data security laws and regulatio…"
type textarea "Amazon strictly controls physical access both at the perimeter and at building …"
type textarea "Adobe management performs an annual risk assessment. Results from risk assessme…"
type textarea "Adobe has a formal patch management process implemented, which is governed by t…"
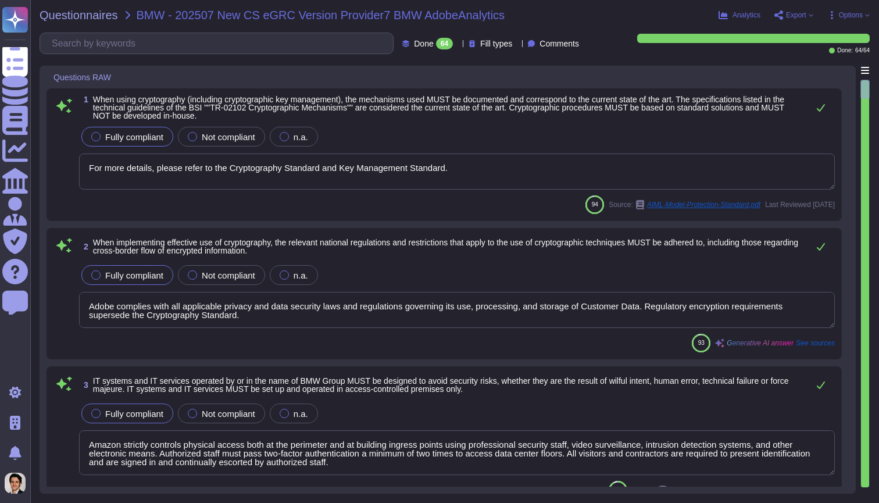
click at [493, 41] on span "Fill types" at bounding box center [496, 44] width 32 height 8
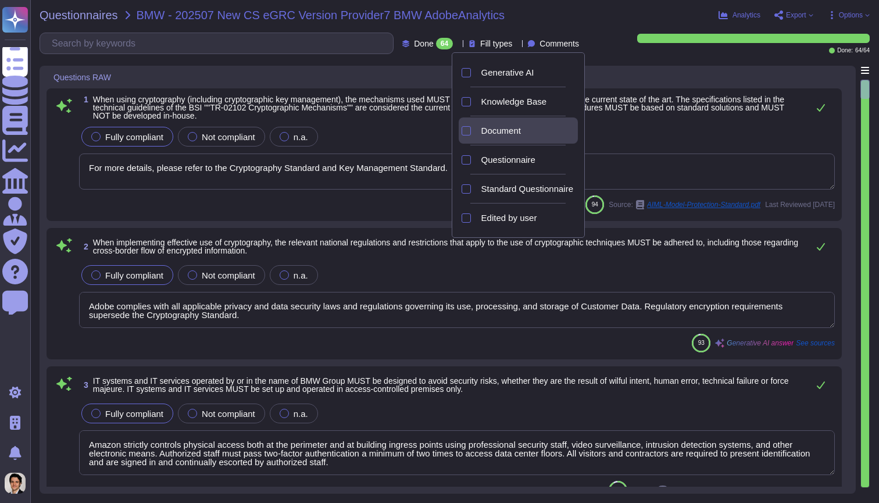
click at [509, 130] on span "Document" at bounding box center [501, 131] width 40 height 10
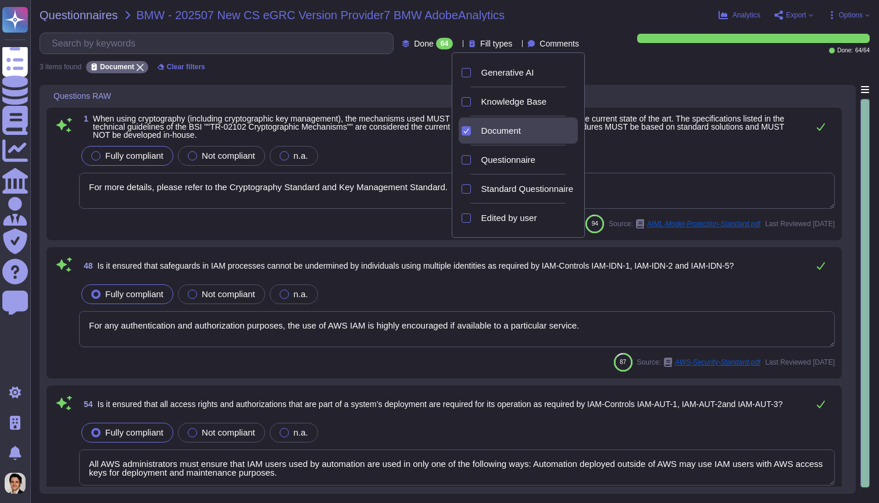
type textarea "For any authentication and authorization purposes, the use of AWS IAM is highly…"
type textarea "All AWS administrators must ensure that IAM users used by automation are used i…"
click at [394, 169] on div "Fully compliant Not compliant n.a. For more details, please refer to the Crypto…" at bounding box center [457, 177] width 756 height 66
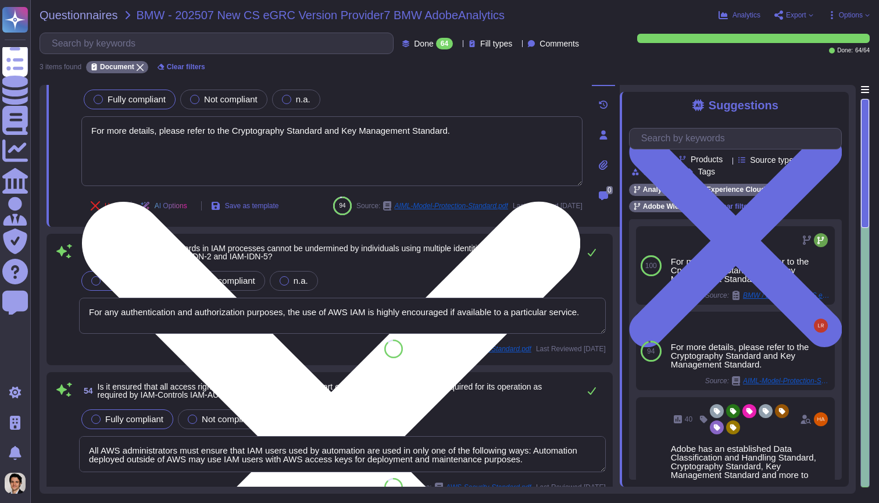
scroll to position [73, 0]
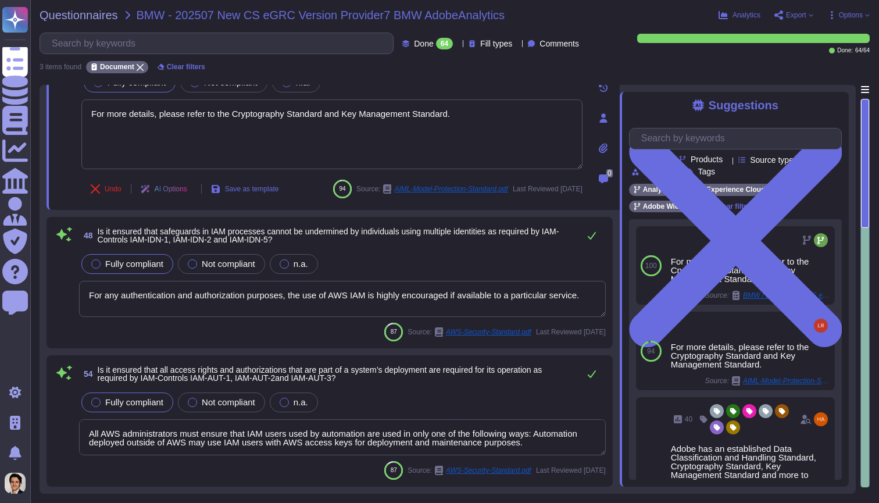
click at [459, 309] on textarea "For any authentication and authorization purposes, the use of AWS IAM is highly…" at bounding box center [342, 299] width 527 height 36
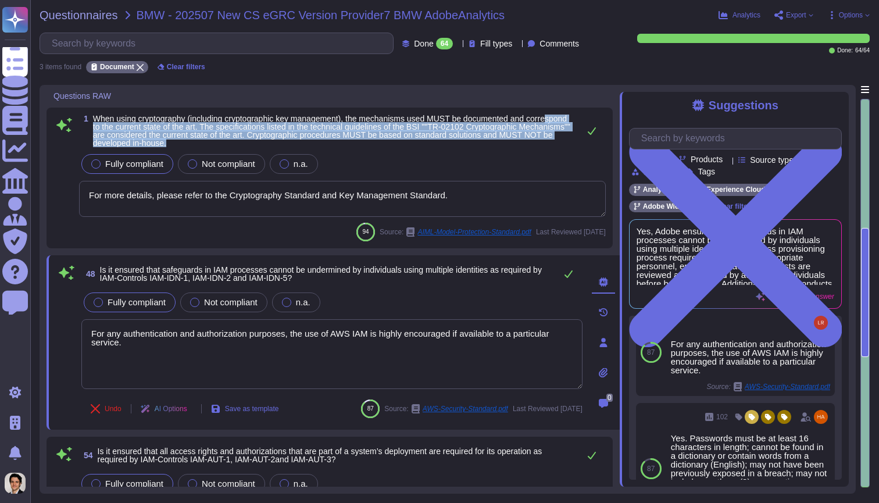
scroll to position [0, 0]
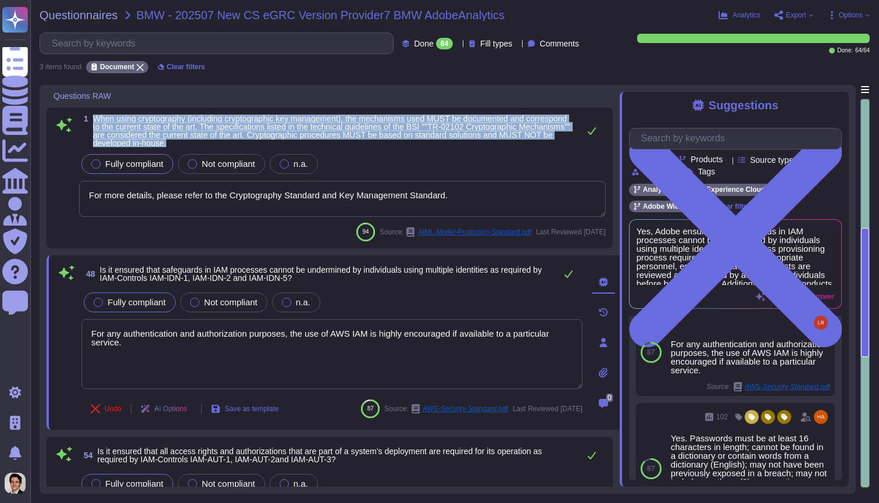
drag, startPoint x: 321, startPoint y: 146, endPoint x: 89, endPoint y: 115, distance: 234.5
click at [89, 115] on span "1 When using cryptography (including cryptographic key management), the mechani…" at bounding box center [326, 131] width 494 height 33
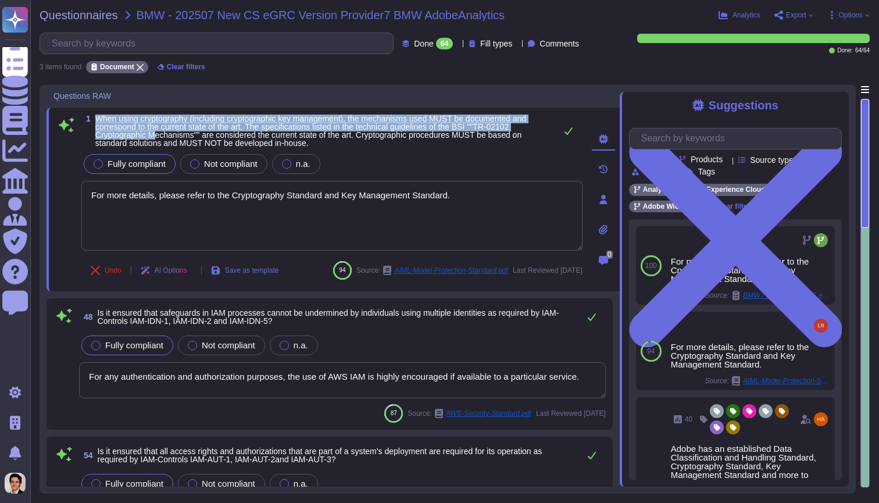
drag, startPoint x: 94, startPoint y: 117, endPoint x: 183, endPoint y: 134, distance: 90.6
click at [183, 134] on span "1 When using cryptography (including cryptographic key management), the mechani…" at bounding box center [315, 131] width 469 height 33
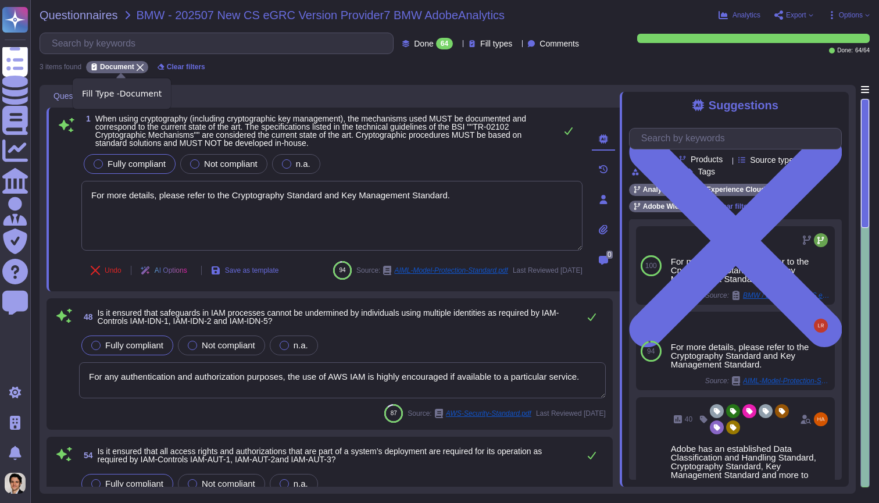
click at [148, 66] on div "Document" at bounding box center [117, 67] width 62 height 12
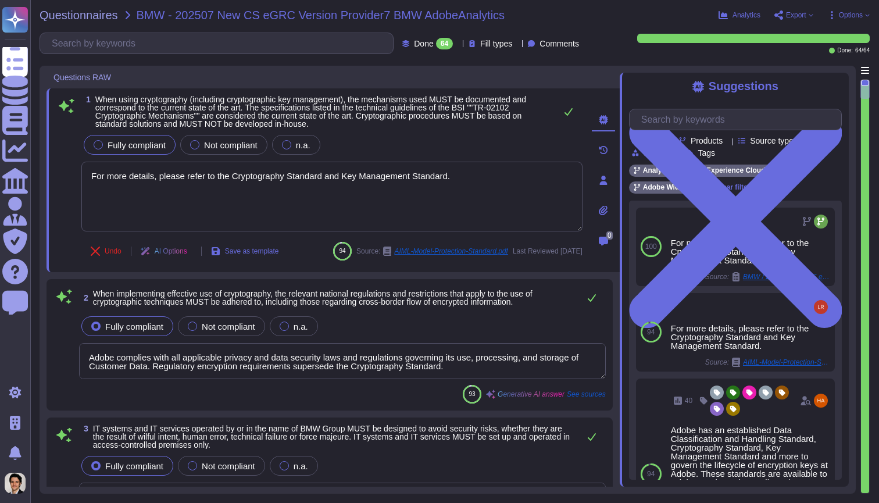
type textarea "Adobe management performs an annual risk assessment. Results from risk assessme…"
type textarea "Adobe complies with all applicable privacy and data security laws and regulatio…"
type textarea "Amazon strictly controls physical access both at the perimeter and at building …"
click at [144, 44] on input "text" at bounding box center [219, 43] width 347 height 20
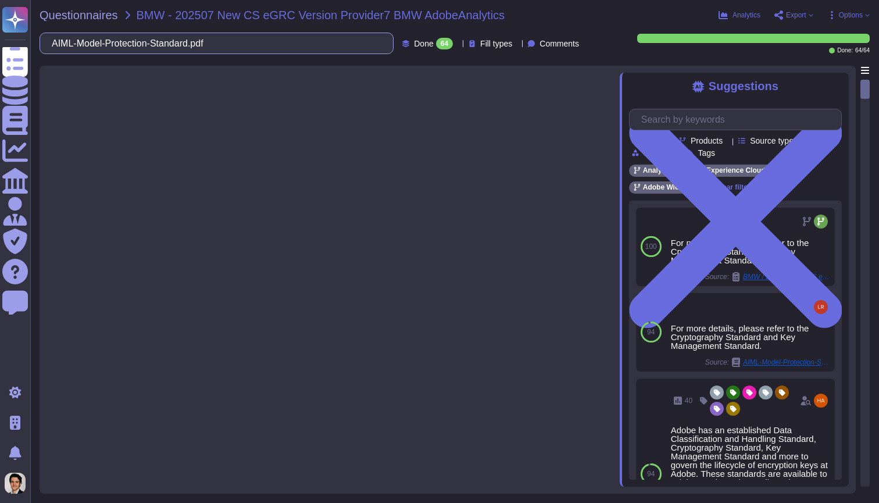
type input "AIML-Model-Protection-Standard.pdf"
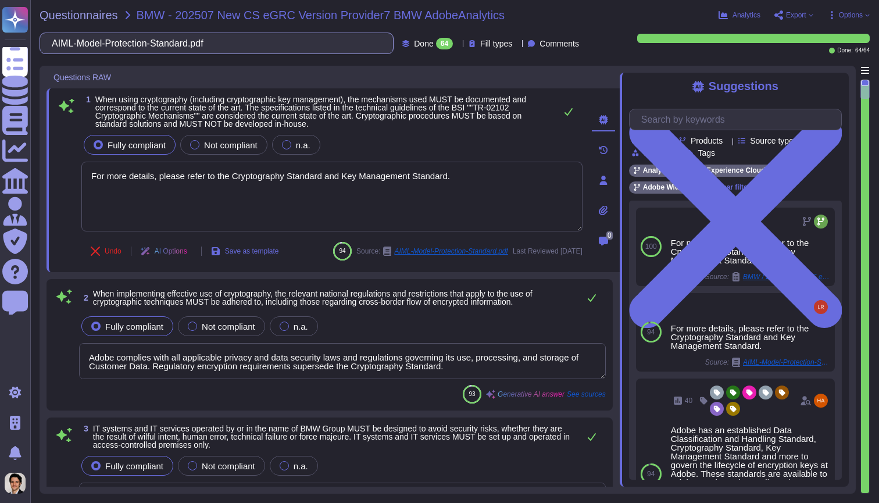
type textarea "For more details, please refer to the Cryptography Standard and Key Management …"
type textarea "Adobe complies with all applicable privacy and data security laws and regulatio…"
type textarea "Amazon strictly controls physical access both at the perimeter and at building …"
type textarea "Adobe management performs an annual risk assessment. Results from risk assessme…"
drag, startPoint x: 99, startPoint y: 98, endPoint x: 213, endPoint y: 96, distance: 113.4
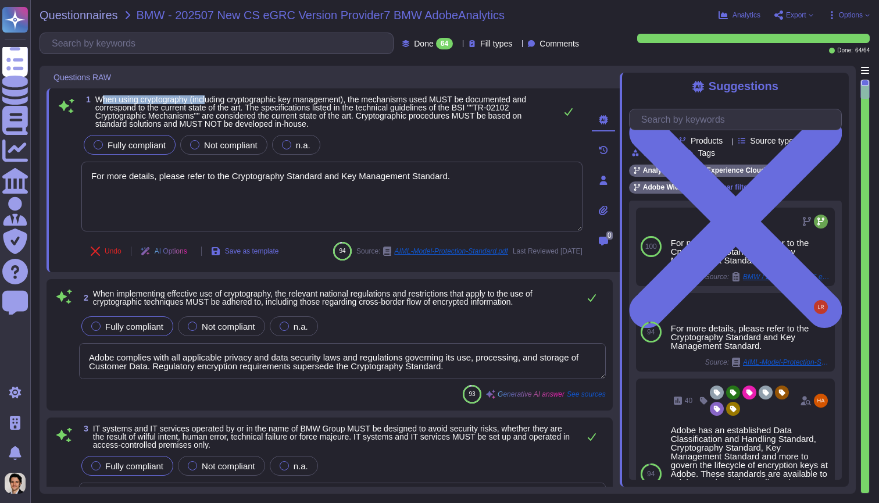
click at [213, 97] on span "When using cryptography (including cryptographic key management), the mechanism…" at bounding box center [310, 112] width 431 height 34
copy span "hen using cryptography (incl"
click at [126, 47] on input "text" at bounding box center [219, 43] width 347 height 20
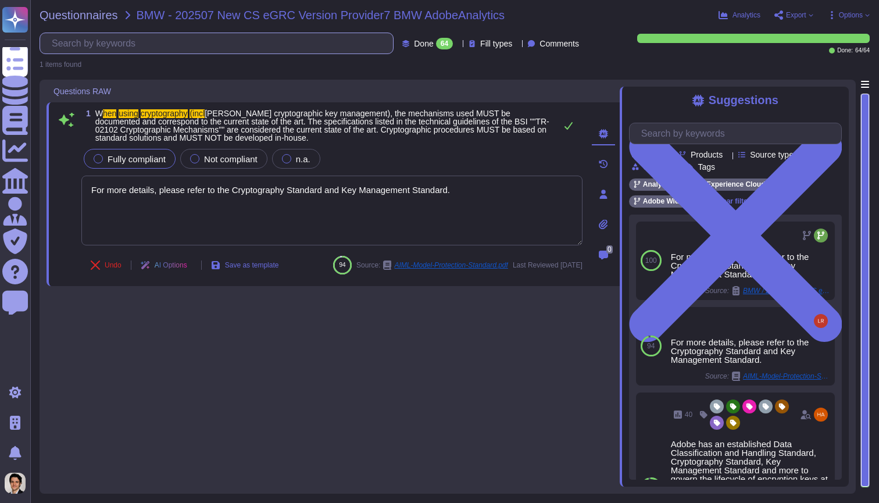
type input "hen using cryptography (incl"
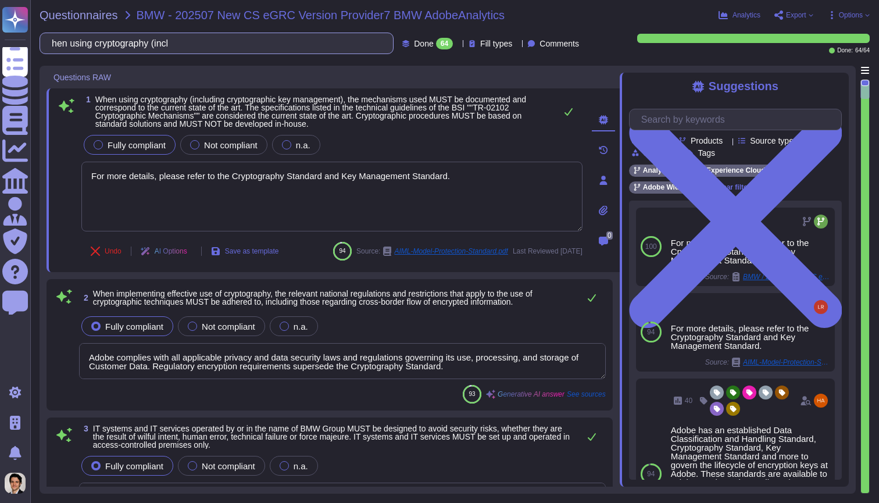
type textarea "Adobe complies with all applicable privacy and data security laws and regulatio…"
type textarea "Amazon strictly controls physical access both at the perimeter and at building …"
type textarea "Adobe management performs an annual risk assessment. Results from risk assessme…"
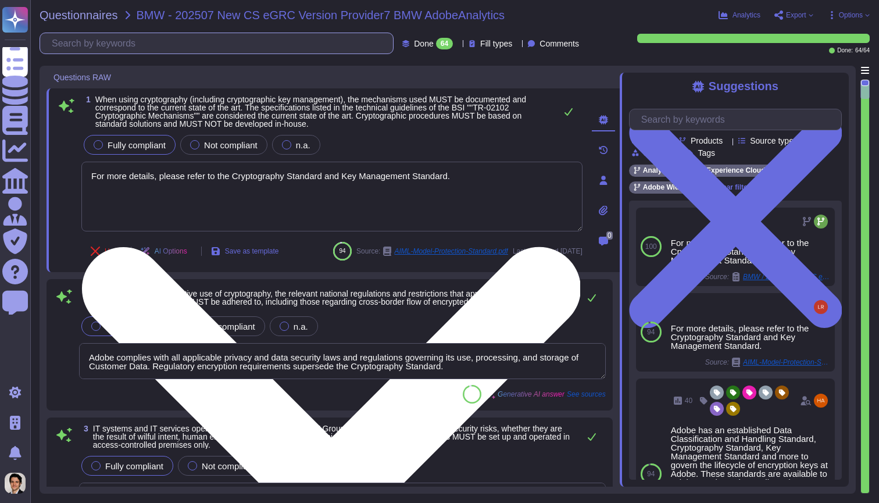
type textarea "Adobe has a formal patch management process implemented, which is governed by t…"
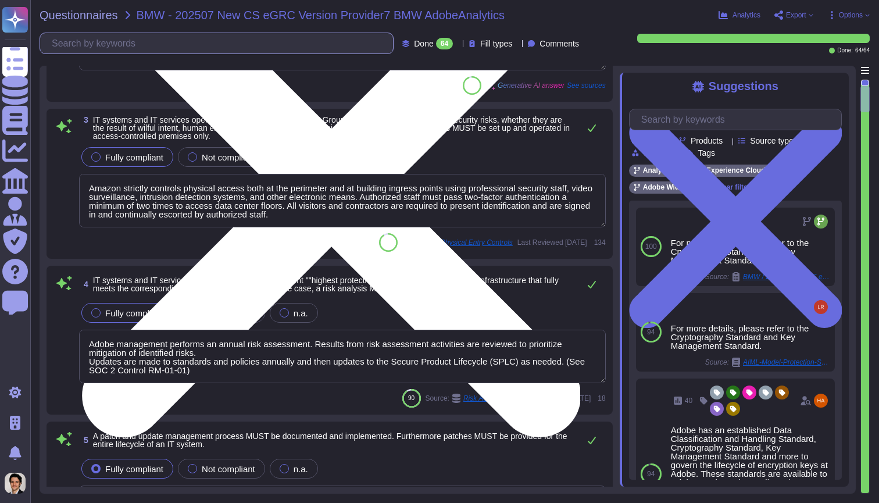
type textarea "Adobe has a formal patch management process implemented, which is governed by t…"
type textarea "Adobe implements anti-malware software for production systems with Windows oper…"
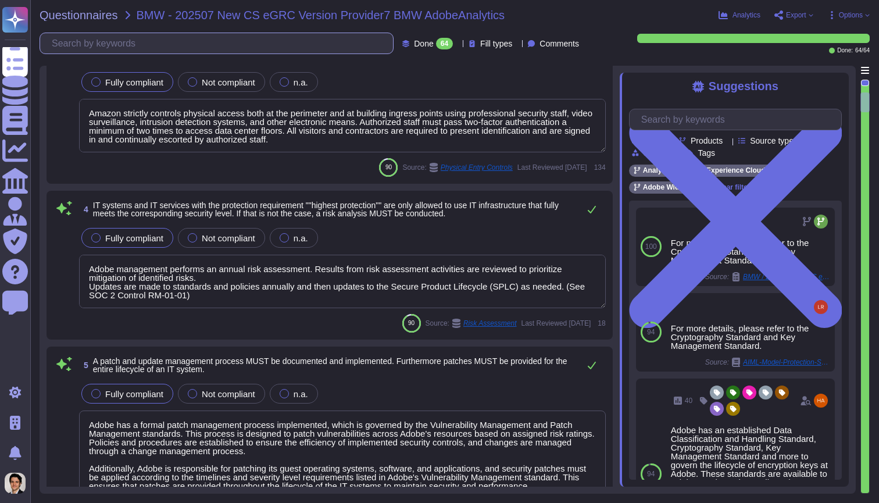
type textarea "Adobe has an in-house developed tool that provides on-demand profile-based audi…"
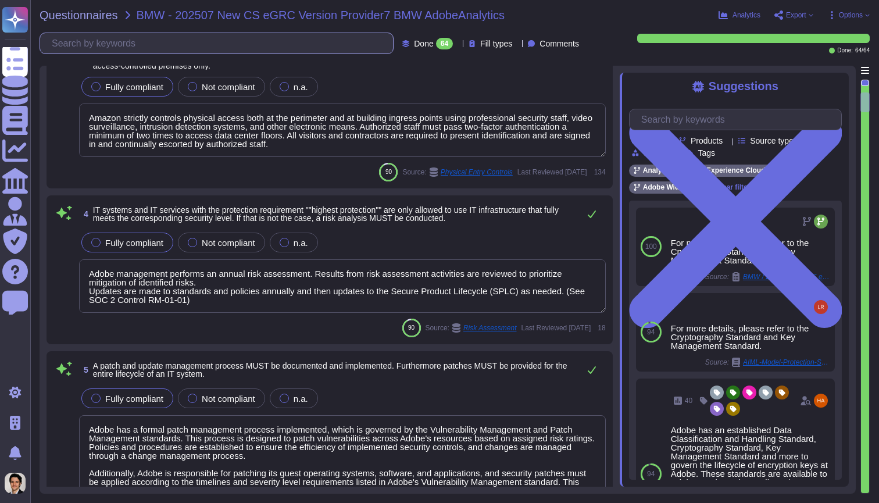
scroll to position [0, 0]
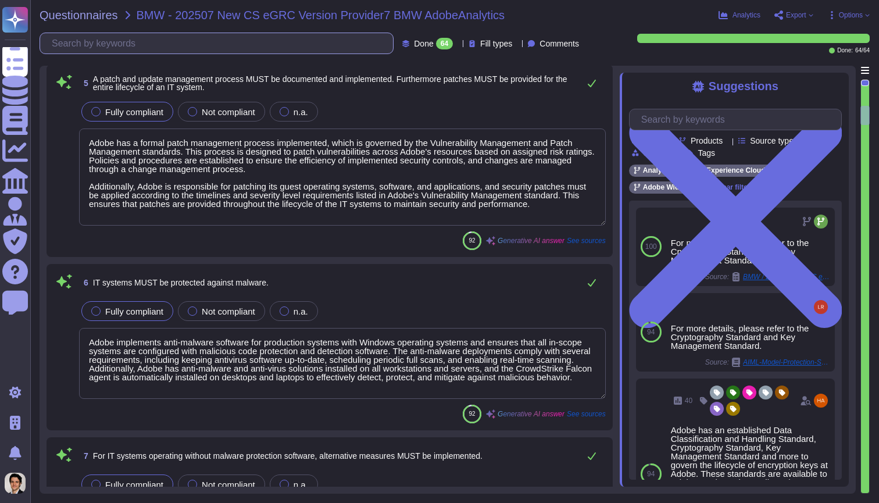
type textarea "Adobe mandates that teams and services create and maintain procedures to backup…"
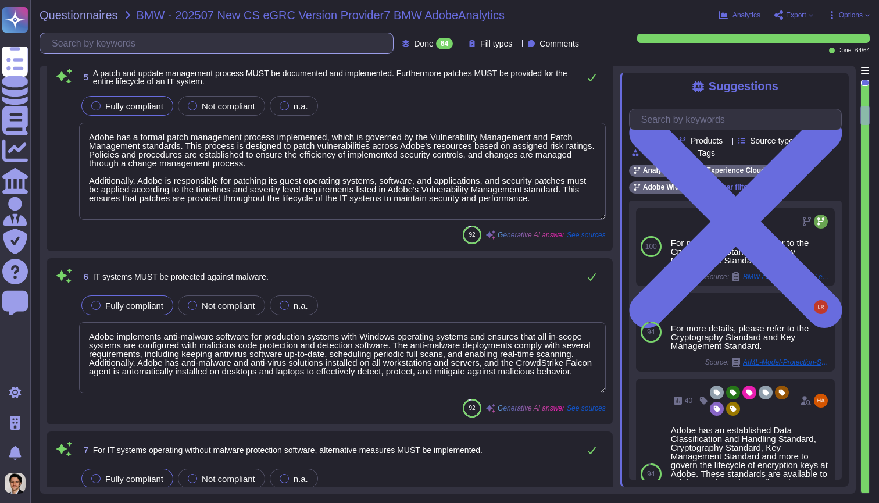
scroll to position [687, 0]
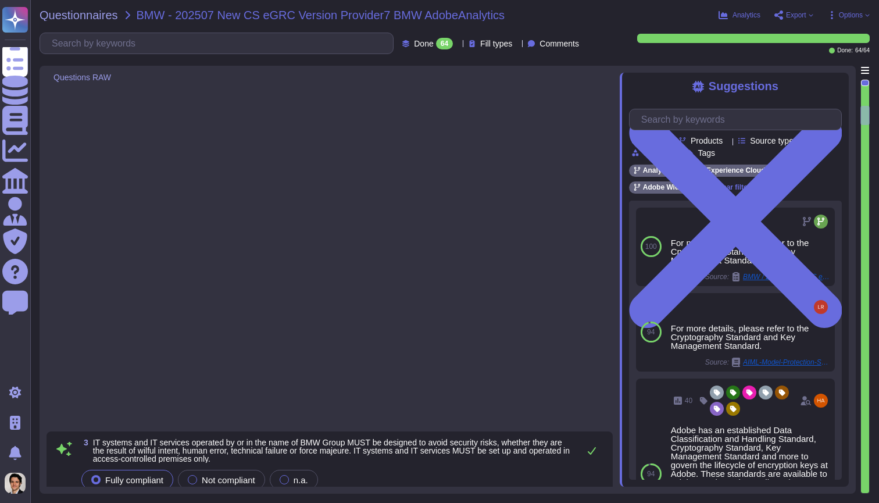
type textarea "Amazon strictly controls physical access both at the perimeter and at building …"
type textarea "Adobe management performs an annual risk assessment. Results from risk assessme…"
type textarea "Adobe has a formal patch management process implemented, which is governed by t…"
type textarea "Adobe implements anti-malware software for production systems with Windows oper…"
type textarea "Adobe has an in-house developed tool that provides on-demand profile-based audi…"
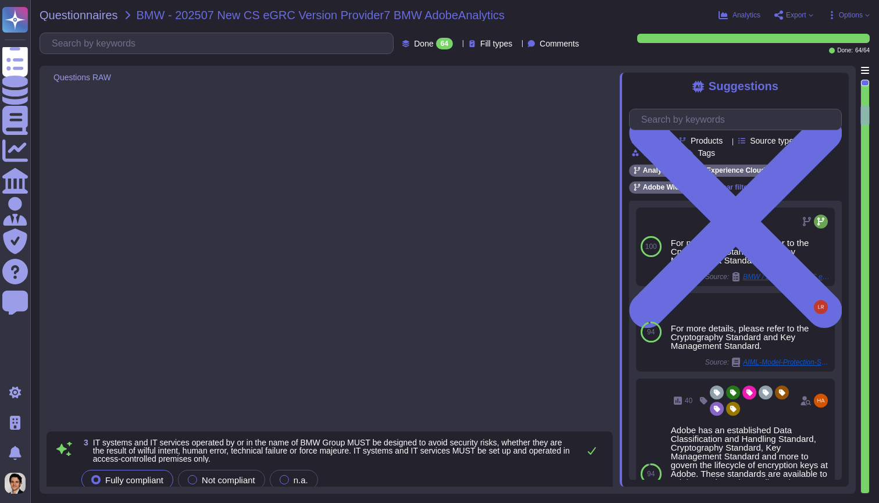
type textarea "Adobe mandates that teams and services create and maintain procedures to backup…"
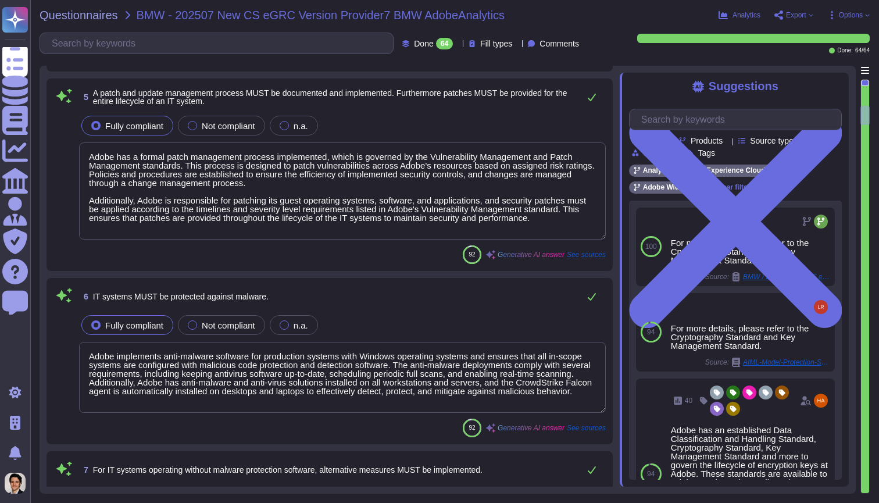
scroll to position [664, 0]
